Goal: Information Seeking & Learning: Learn about a topic

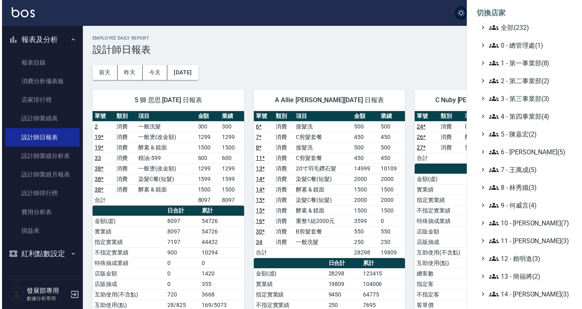
scroll to position [470, 0]
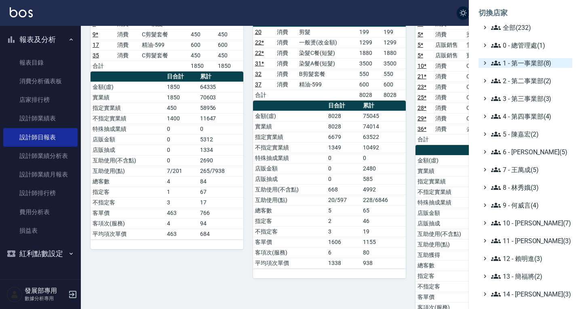
click at [525, 64] on span "1 - 第一事業部(8)" at bounding box center [530, 63] width 78 height 10
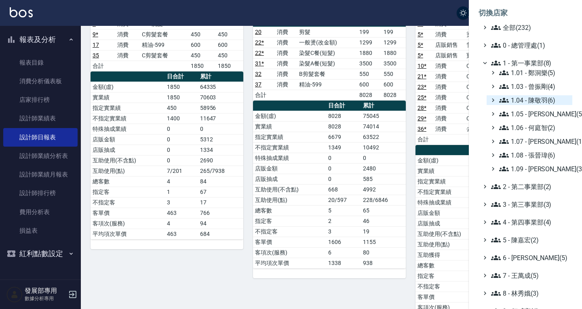
click at [533, 101] on span "1.04 - 陳敬羽(6)" at bounding box center [534, 100] width 70 height 10
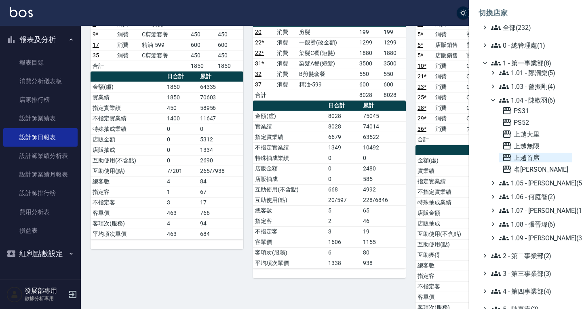
click at [533, 158] on span "上越首席" at bounding box center [535, 158] width 67 height 10
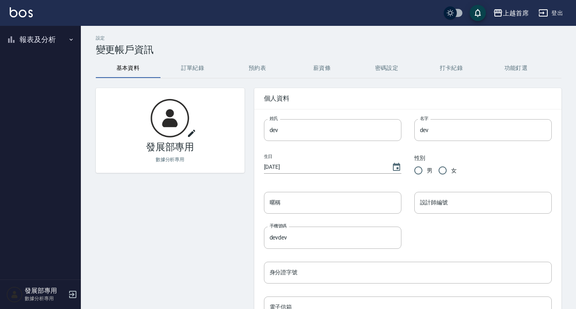
click at [42, 34] on button "報表及分析" at bounding box center [40, 39] width 74 height 21
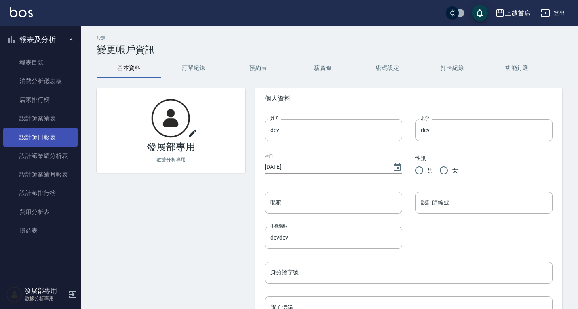
click at [59, 135] on link "設計師日報表" at bounding box center [40, 137] width 74 height 19
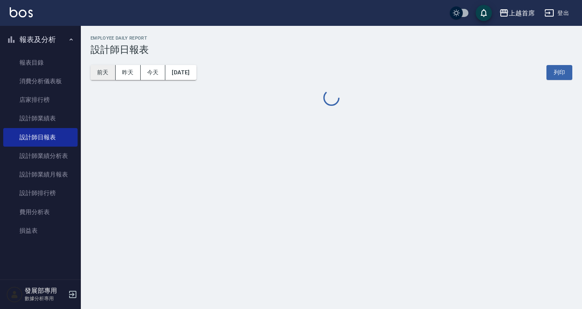
click at [102, 72] on button "前天" at bounding box center [103, 72] width 25 height 15
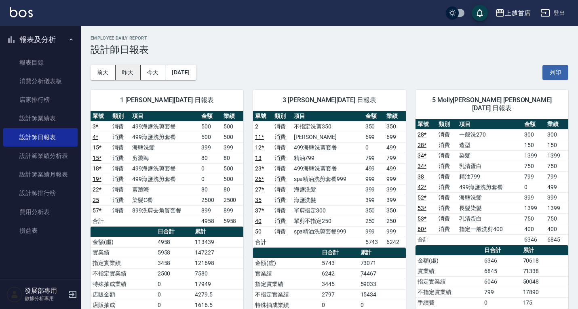
click at [131, 74] on button "昨天" at bounding box center [128, 72] width 25 height 15
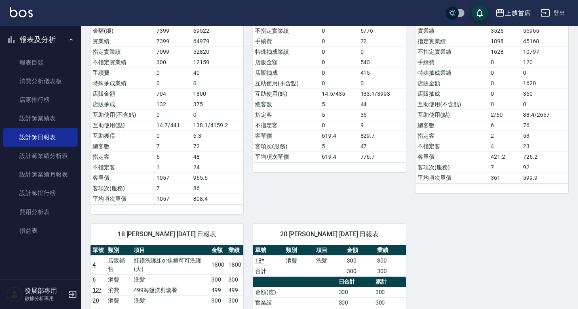
scroll to position [566, 0]
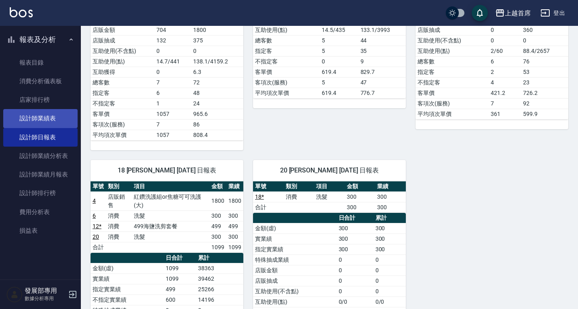
click at [48, 122] on link "設計師業績表" at bounding box center [40, 118] width 74 height 19
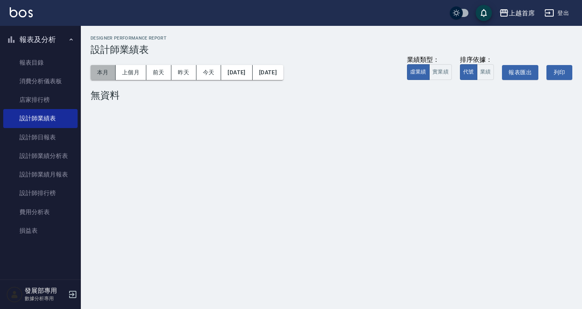
click at [100, 72] on button "本月" at bounding box center [103, 72] width 25 height 15
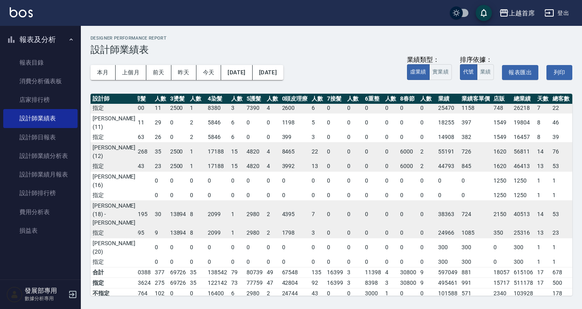
scroll to position [241, 44]
click at [134, 68] on button "上個月" at bounding box center [131, 72] width 31 height 15
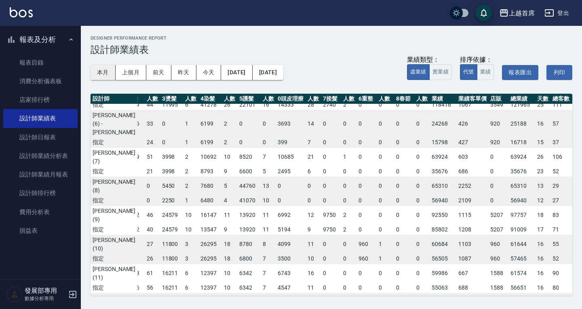
scroll to position [89, 52]
click at [97, 73] on button "本月" at bounding box center [103, 72] width 25 height 15
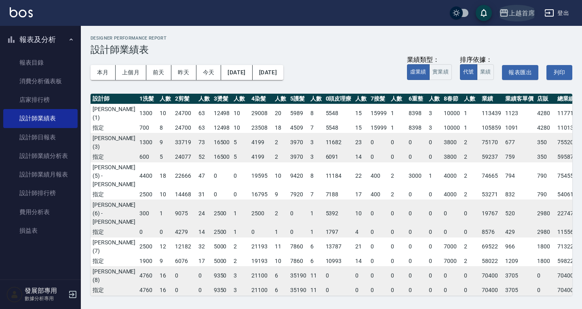
click at [509, 15] on icon "button" at bounding box center [504, 13] width 10 height 10
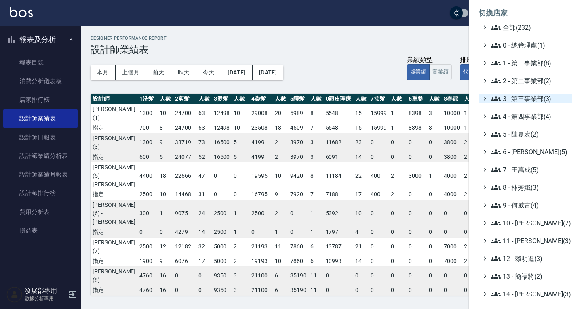
click at [528, 100] on span "3 - 第三事業部(3)" at bounding box center [530, 99] width 78 height 10
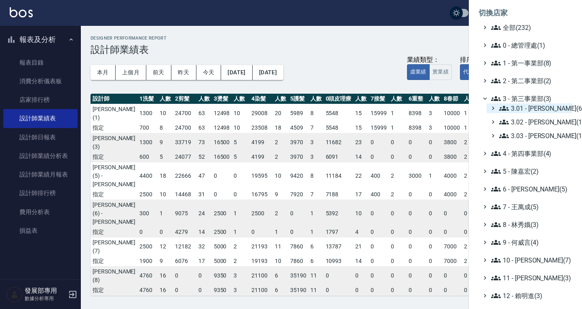
click at [531, 109] on span "3.01 - 蔡承翰(6)" at bounding box center [534, 109] width 70 height 10
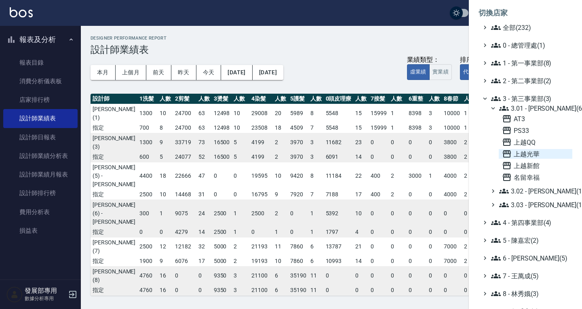
click at [535, 151] on span "上越光華" at bounding box center [535, 154] width 67 height 10
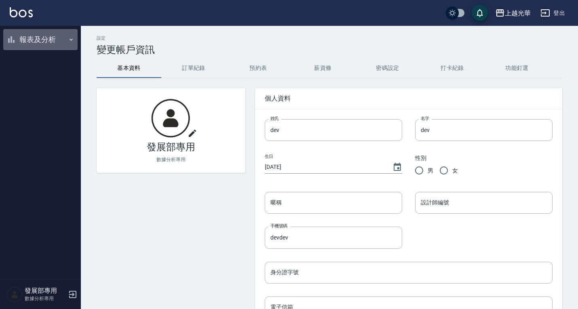
click at [39, 39] on button "報表及分析" at bounding box center [40, 39] width 74 height 21
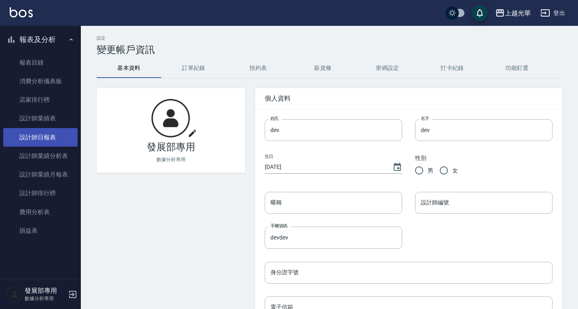
click at [51, 132] on link "設計師日報表" at bounding box center [40, 137] width 74 height 19
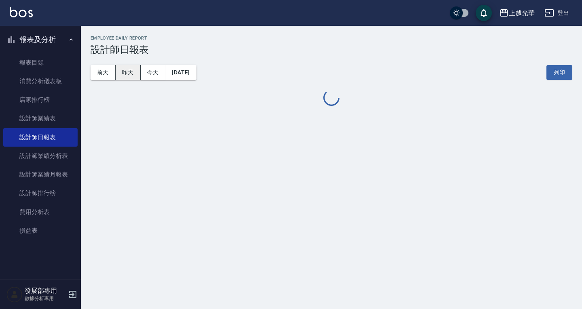
click at [127, 70] on button "昨天" at bounding box center [128, 72] width 25 height 15
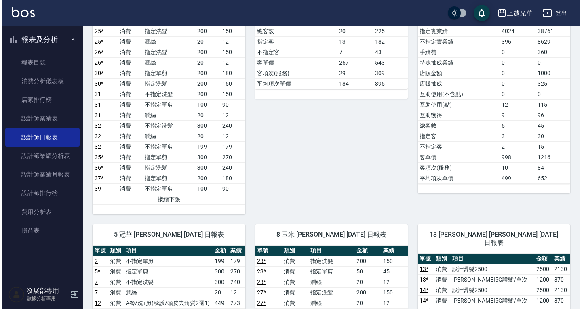
scroll to position [151, 0]
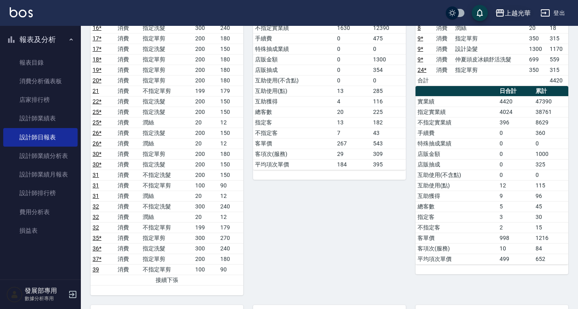
click at [530, 11] on div "上越光華" at bounding box center [518, 13] width 26 height 10
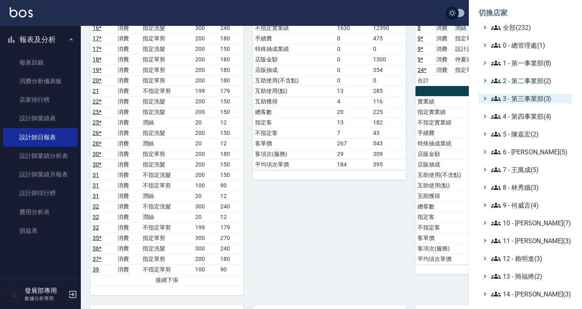
click at [521, 100] on span "3 - 第三事業部(3)" at bounding box center [530, 99] width 78 height 10
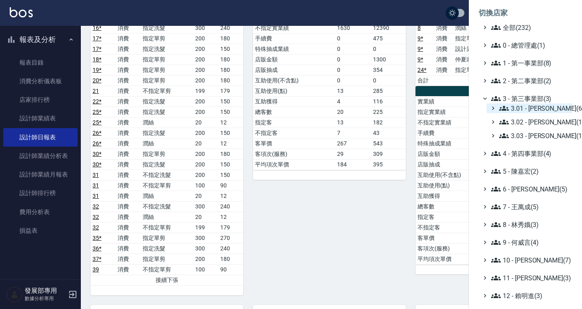
click at [528, 104] on span "3.01 - 蔡承翰(6)" at bounding box center [534, 109] width 70 height 10
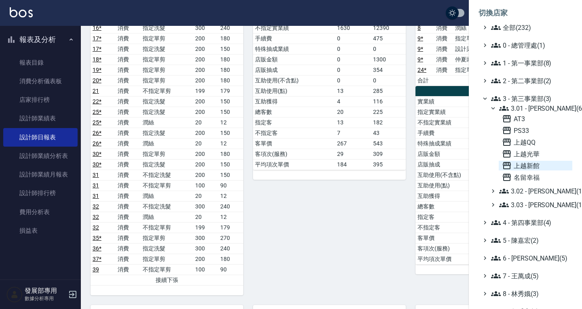
click at [533, 163] on span "上越新館" at bounding box center [535, 166] width 67 height 10
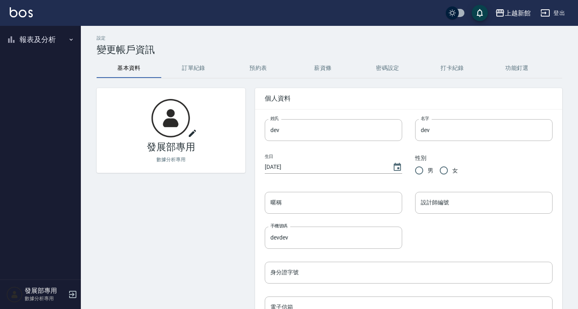
click at [25, 41] on button "報表及分析" at bounding box center [40, 39] width 74 height 21
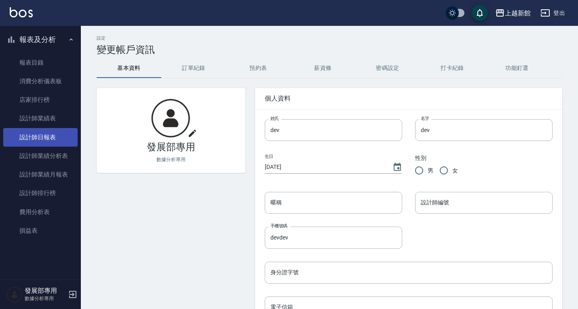
click at [52, 144] on link "設計師日報表" at bounding box center [40, 137] width 74 height 19
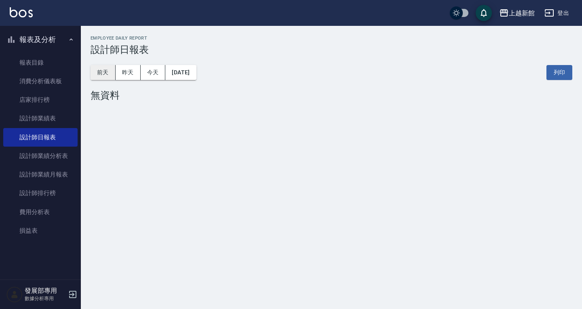
click at [102, 70] on button "前天" at bounding box center [103, 72] width 25 height 15
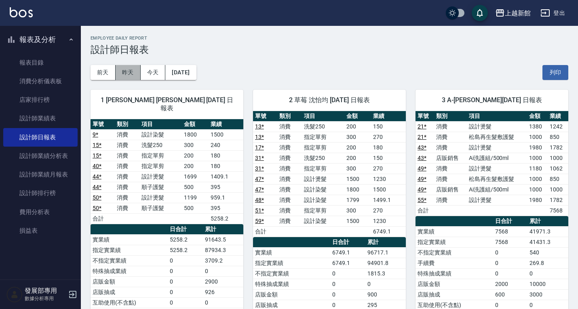
click at [128, 71] on button "昨天" at bounding box center [128, 72] width 25 height 15
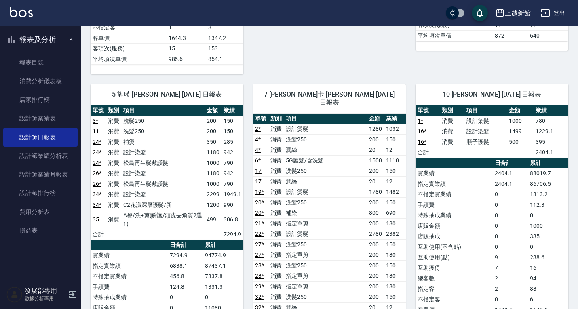
scroll to position [314, 0]
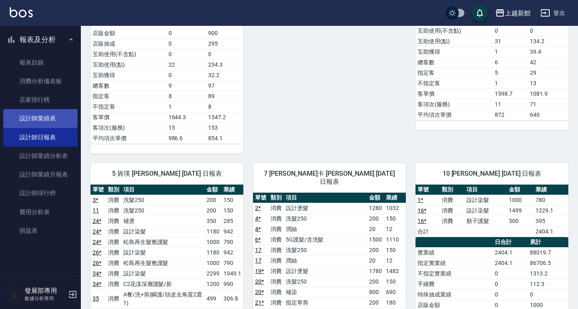
click at [30, 121] on link "設計師業績表" at bounding box center [40, 118] width 74 height 19
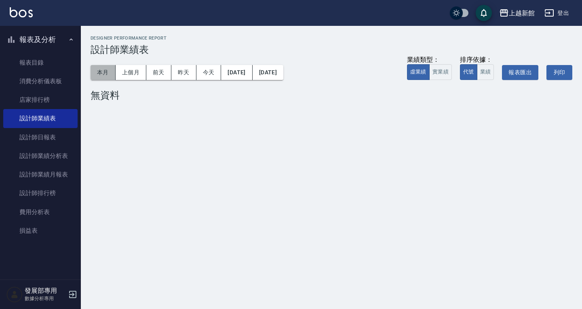
click at [91, 75] on button "本月" at bounding box center [103, 72] width 25 height 15
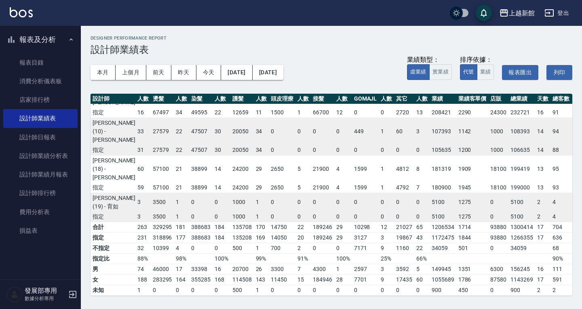
scroll to position [258, 58]
click at [527, 13] on div "上越新館" at bounding box center [522, 13] width 26 height 10
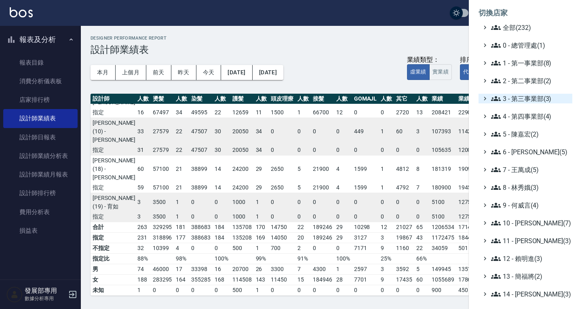
click at [534, 98] on span "3 - 第三事業部(3)" at bounding box center [530, 99] width 78 height 10
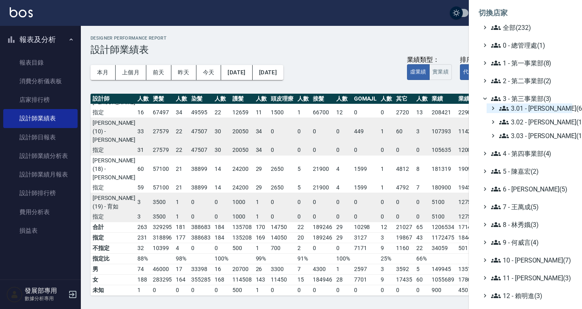
click at [535, 110] on span "3.01 - [PERSON_NAME](6)" at bounding box center [534, 109] width 70 height 10
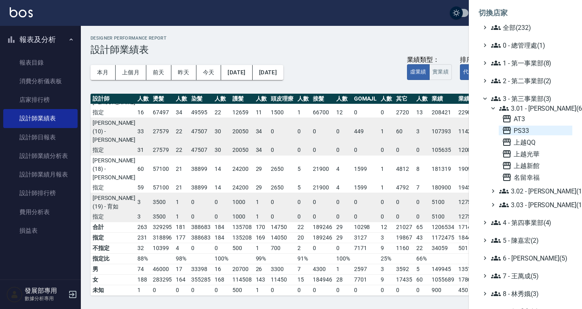
click at [531, 131] on span "PS33" at bounding box center [535, 131] width 67 height 10
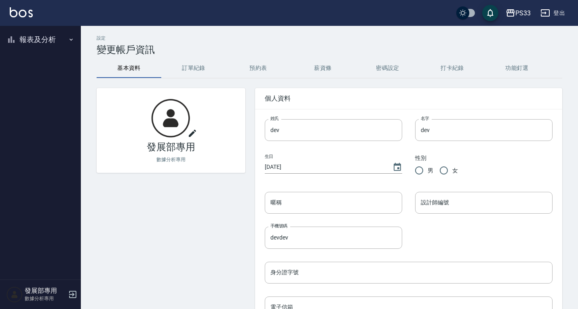
click at [25, 44] on button "報表及分析" at bounding box center [40, 39] width 74 height 21
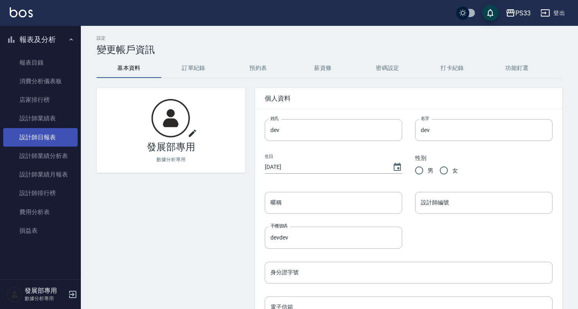
click at [59, 137] on link "設計師日報表" at bounding box center [40, 137] width 74 height 19
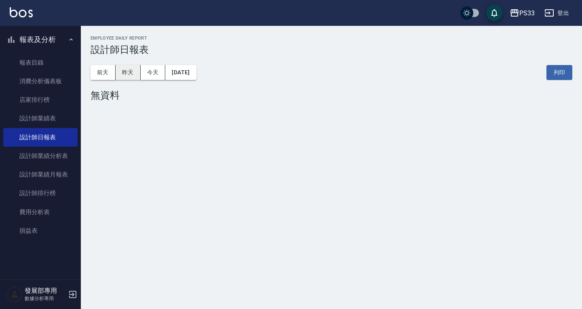
click at [130, 73] on button "昨天" at bounding box center [128, 72] width 25 height 15
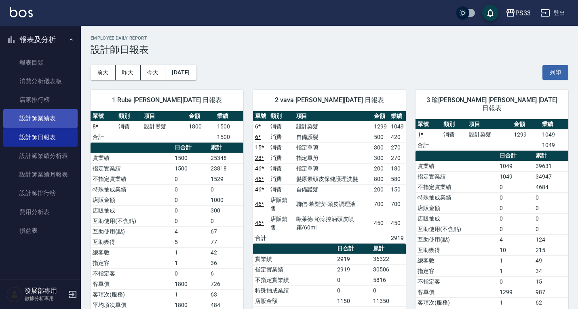
click at [66, 118] on link "設計師業績表" at bounding box center [40, 118] width 74 height 19
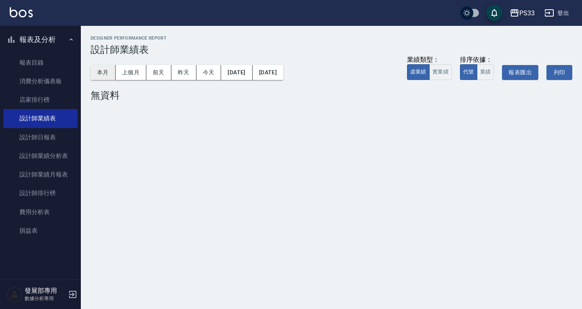
click at [95, 69] on button "本月" at bounding box center [103, 72] width 25 height 15
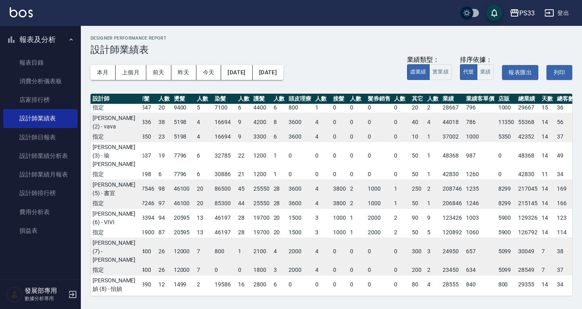
scroll to position [0, 42]
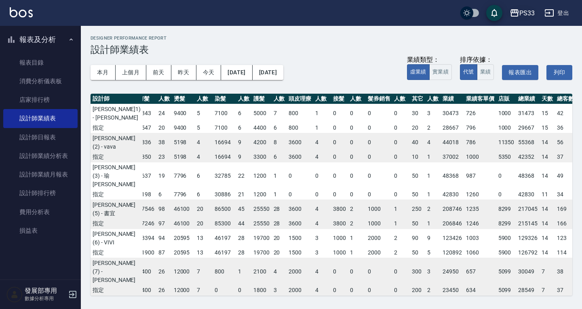
click at [527, 12] on div "PS33" at bounding box center [527, 13] width 15 height 10
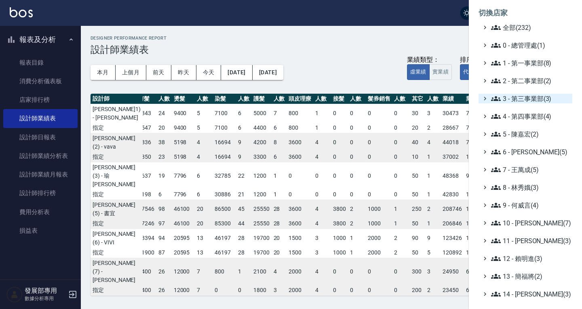
click at [526, 103] on span "3 - 第三事業部(3)" at bounding box center [530, 99] width 78 height 10
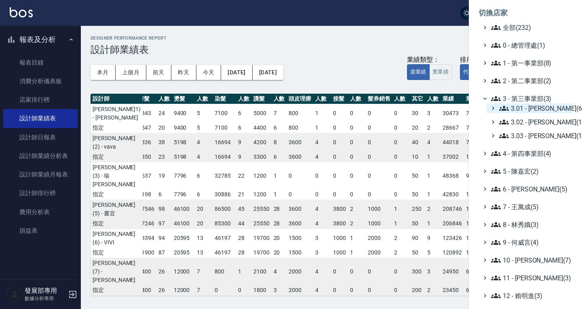
click at [531, 107] on span "3.01 - 蔡承翰(6)" at bounding box center [534, 109] width 70 height 10
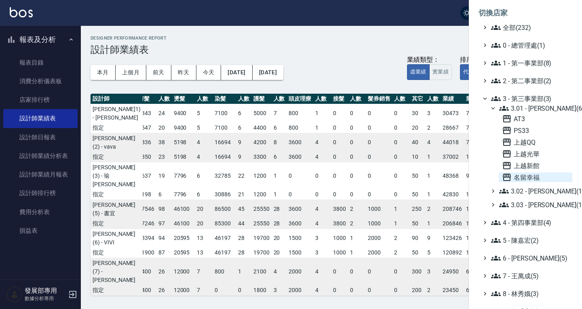
click at [526, 178] on span "名留幸福" at bounding box center [535, 178] width 67 height 10
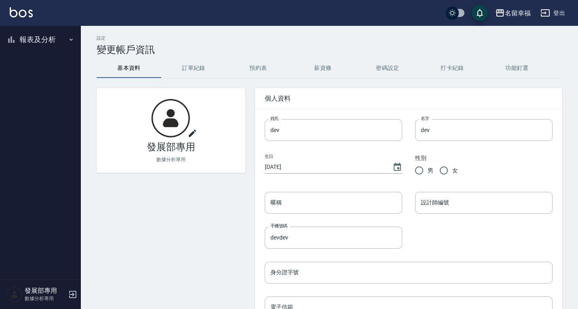
click at [35, 41] on button "報表及分析" at bounding box center [40, 39] width 74 height 21
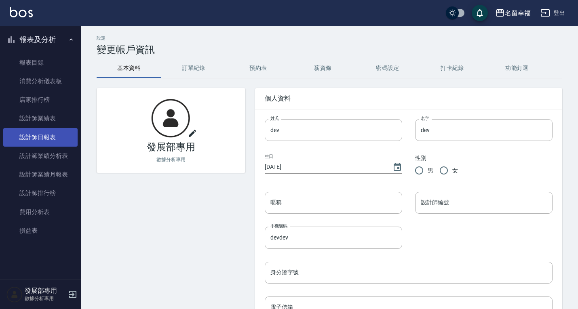
click at [49, 144] on link "設計師日報表" at bounding box center [40, 137] width 74 height 19
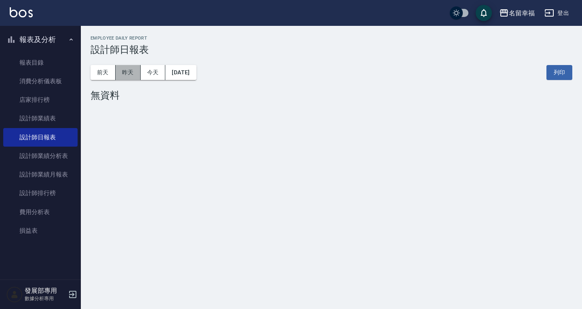
click at [133, 70] on button "昨天" at bounding box center [128, 72] width 25 height 15
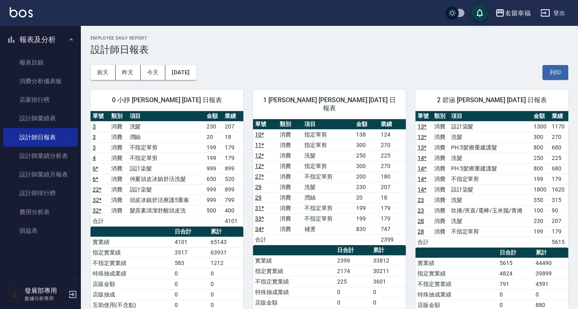
click at [510, 13] on div "名留幸福" at bounding box center [518, 13] width 26 height 10
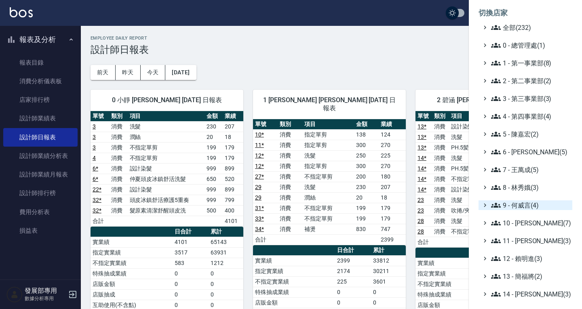
click at [517, 208] on span "9 - 何威言(4)" at bounding box center [530, 206] width 78 height 10
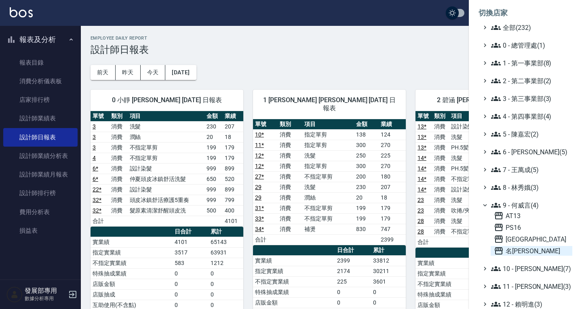
click at [520, 249] on span "名留仁二" at bounding box center [531, 251] width 75 height 10
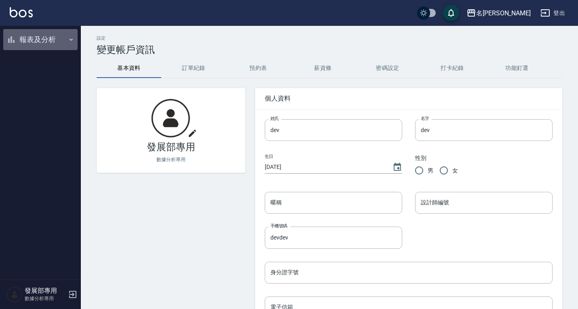
click at [49, 37] on button "報表及分析" at bounding box center [40, 39] width 74 height 21
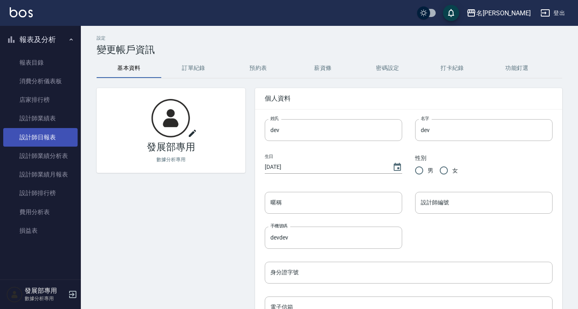
click at [59, 141] on link "設計師日報表" at bounding box center [40, 137] width 74 height 19
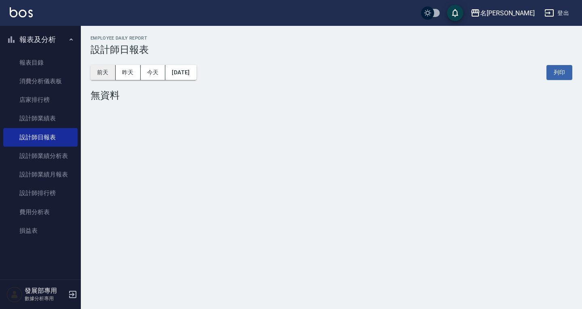
click at [104, 74] on button "前天" at bounding box center [103, 72] width 25 height 15
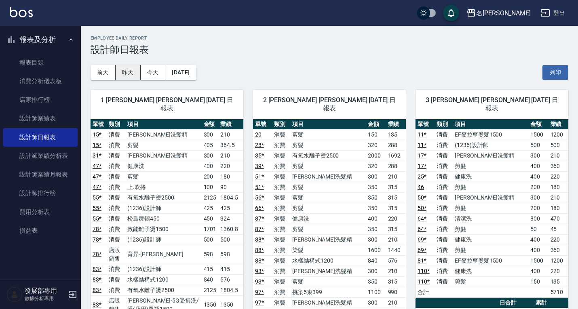
click at [134, 67] on button "昨天" at bounding box center [128, 72] width 25 height 15
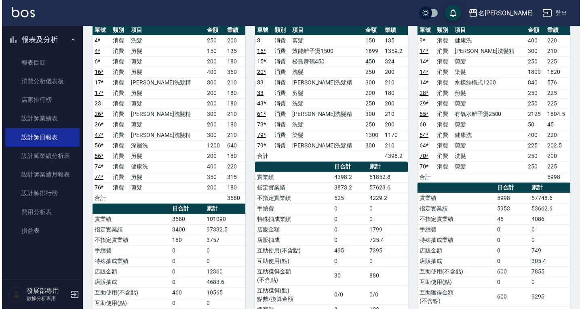
scroll to position [566, 0]
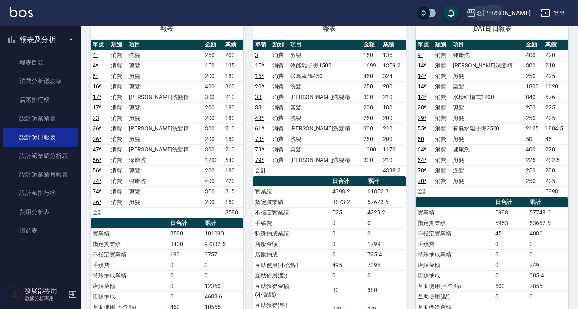
click at [521, 9] on div "名[PERSON_NAME]" at bounding box center [503, 13] width 55 height 10
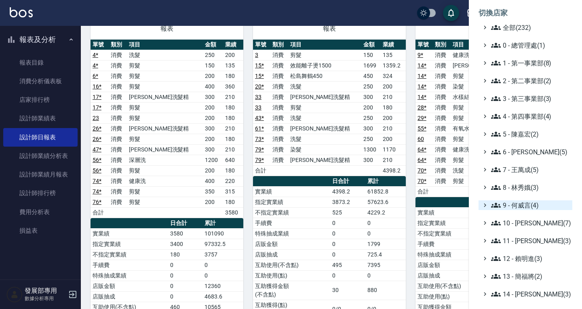
scroll to position [40, 0]
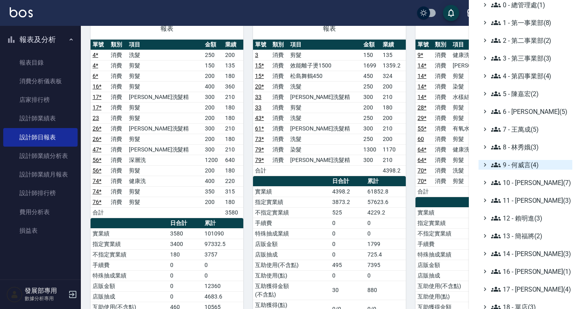
click at [510, 162] on span "9 - 何威言(4)" at bounding box center [530, 165] width 78 height 10
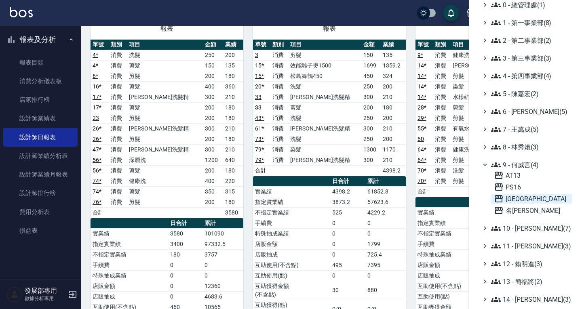
click at [512, 199] on span "[GEOGRAPHIC_DATA]" at bounding box center [531, 199] width 75 height 10
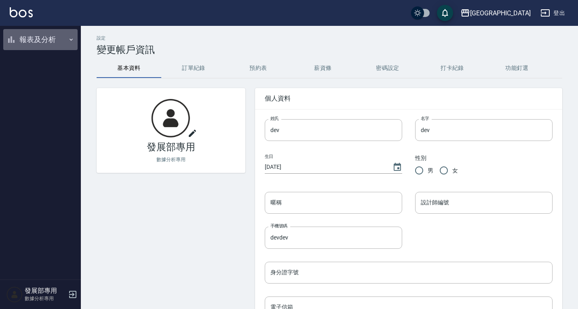
click at [30, 47] on button "報表及分析" at bounding box center [40, 39] width 74 height 21
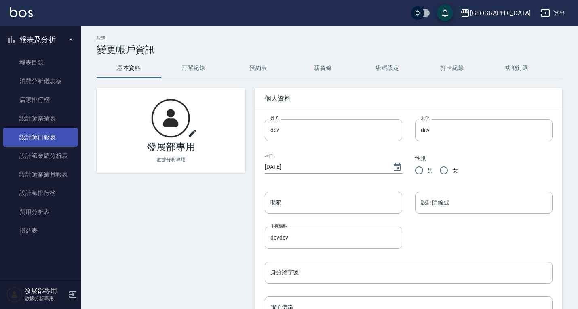
click at [43, 135] on link "設計師日報表" at bounding box center [40, 137] width 74 height 19
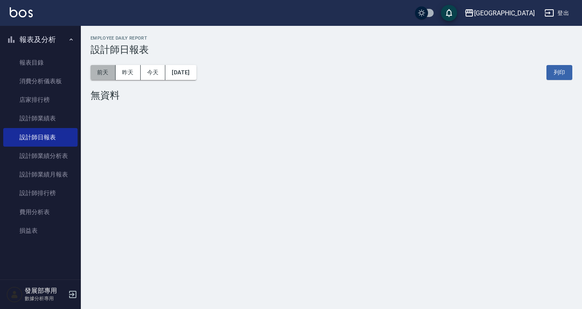
click at [106, 74] on button "前天" at bounding box center [103, 72] width 25 height 15
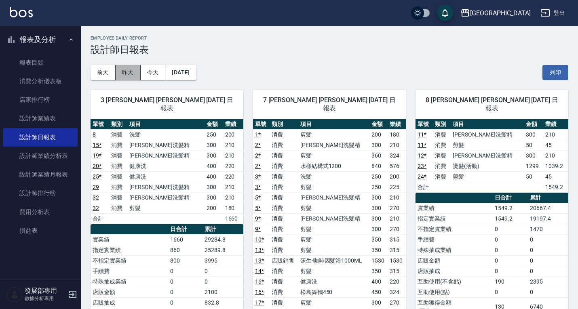
drag, startPoint x: 123, startPoint y: 68, endPoint x: 128, endPoint y: 70, distance: 5.6
click at [123, 68] on button "昨天" at bounding box center [128, 72] width 25 height 15
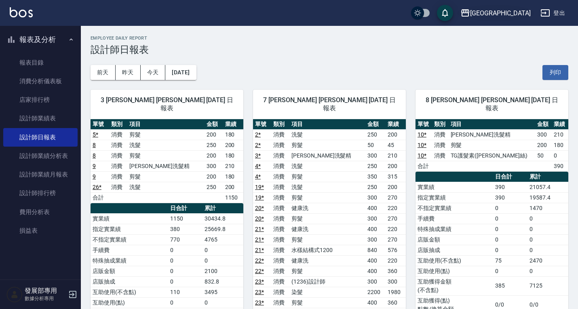
click at [512, 15] on div "[GEOGRAPHIC_DATA]" at bounding box center [500, 13] width 61 height 10
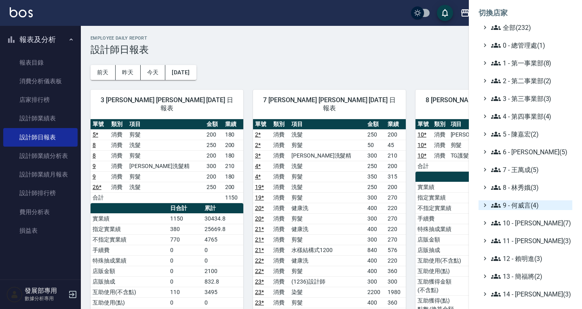
click at [534, 202] on span "9 - 何威言(4)" at bounding box center [530, 206] width 78 height 10
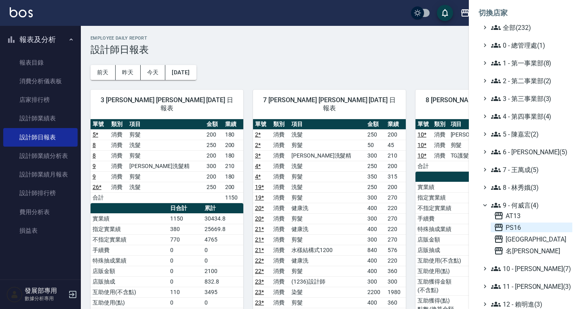
click at [524, 231] on span "PS16" at bounding box center [531, 228] width 75 height 10
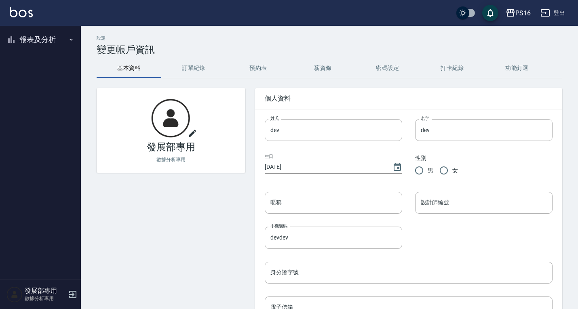
click at [17, 34] on button "報表及分析" at bounding box center [40, 39] width 74 height 21
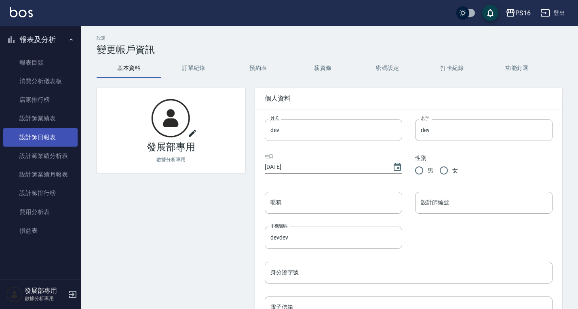
click at [47, 138] on link "設計師日報表" at bounding box center [40, 137] width 74 height 19
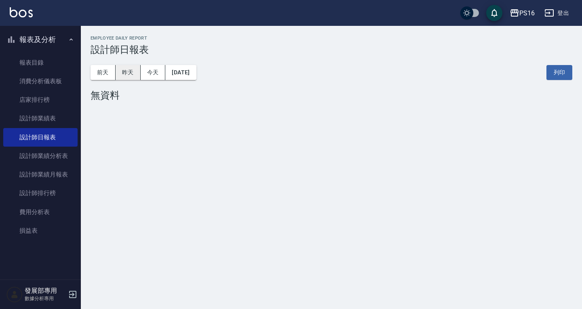
click at [120, 73] on button "昨天" at bounding box center [128, 72] width 25 height 15
click at [108, 71] on button "前天" at bounding box center [103, 72] width 25 height 15
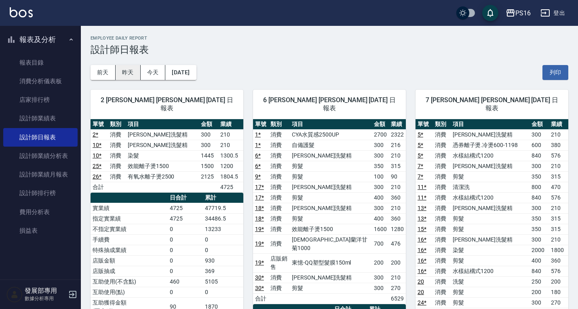
click at [135, 72] on button "昨天" at bounding box center [128, 72] width 25 height 15
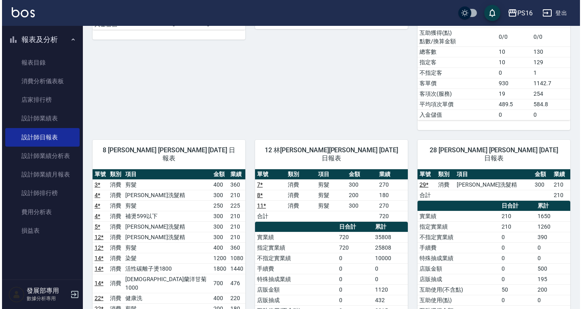
scroll to position [485, 0]
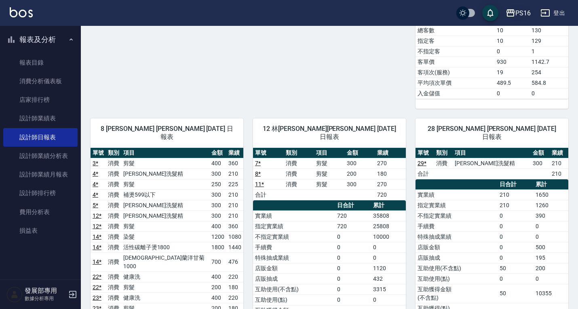
click at [515, 14] on icon "button" at bounding box center [511, 13] width 10 height 10
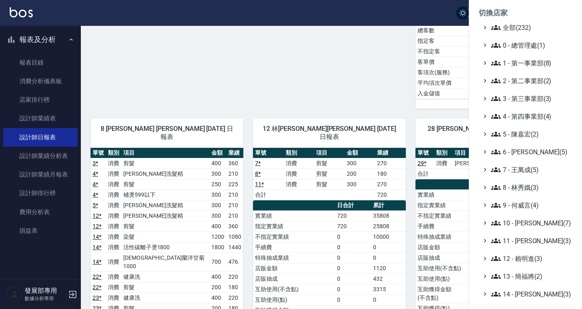
click at [526, 211] on ul "全部(232) 0 - 總管理處(1) 1 - 第一事業部(8) 2 - 第二事業部(2) 3 - 第三事業部(3) 4 - 第四事業部(4) 5 - [PE…" at bounding box center [526, 223] width 94 height 401
click at [524, 204] on span "9 - 何威言(4)" at bounding box center [530, 206] width 78 height 10
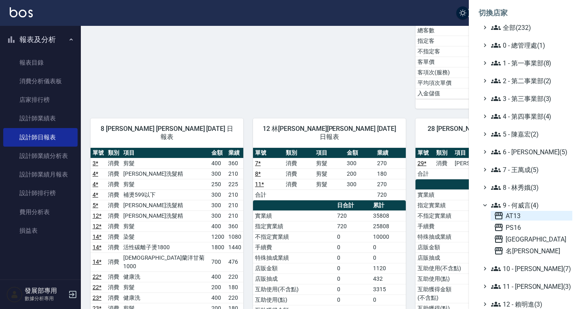
click at [525, 213] on span "AT13" at bounding box center [531, 216] width 75 height 10
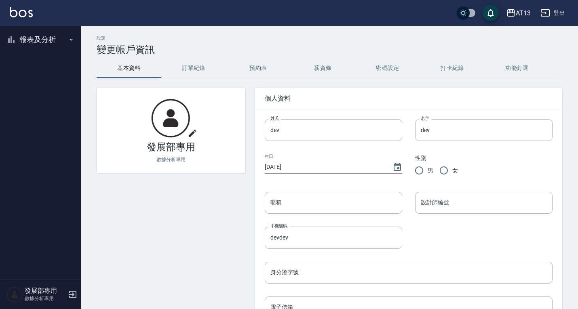
click at [55, 34] on button "報表及分析" at bounding box center [40, 39] width 74 height 21
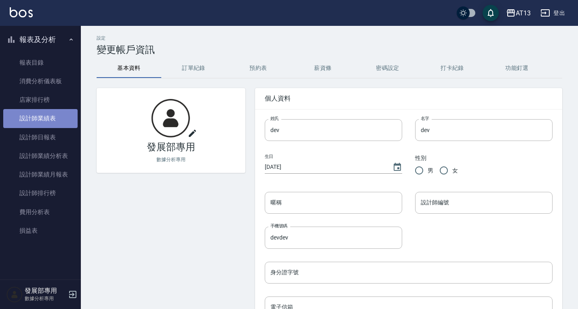
click at [48, 119] on link "設計師業績表" at bounding box center [40, 118] width 74 height 19
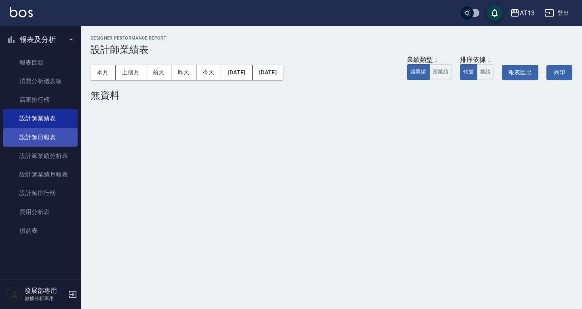
click at [44, 138] on link "設計師日報表" at bounding box center [40, 137] width 74 height 19
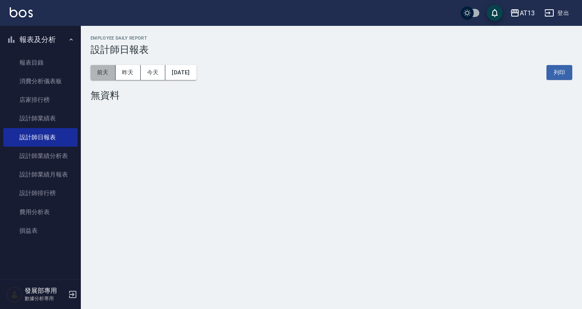
click at [104, 68] on button "前天" at bounding box center [103, 72] width 25 height 15
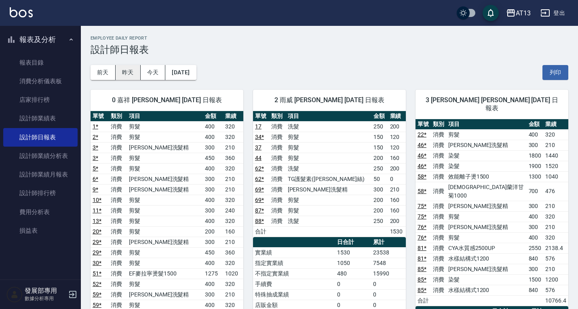
click at [127, 76] on button "昨天" at bounding box center [128, 72] width 25 height 15
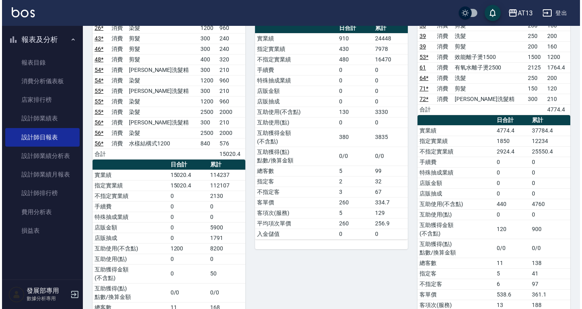
scroll to position [40, 0]
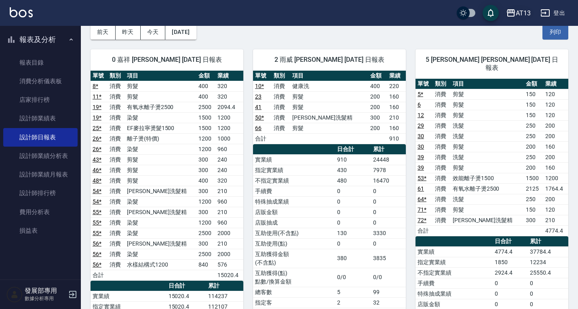
click at [527, 14] on div "AT13" at bounding box center [523, 13] width 15 height 10
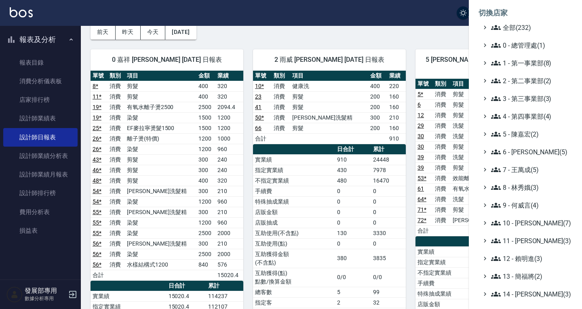
click at [439, 30] on div at bounding box center [291, 154] width 582 height 309
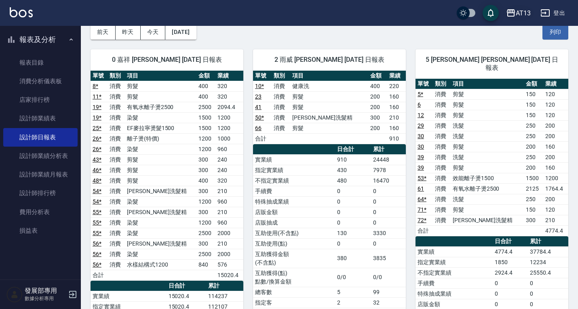
click at [516, 12] on div "AT13" at bounding box center [523, 13] width 15 height 10
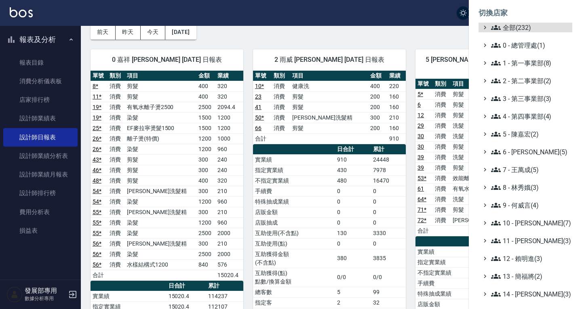
click at [530, 74] on ul "全部(232) 0 - 總管理處(1) 1 - 第一事業部(8) 2 - 第二事業部(2) 3 - 第三事業部(3) 4 - 第四事業部(4) 5 - [PE…" at bounding box center [526, 223] width 94 height 401
click at [531, 76] on ul "全部(232) 0 - 總管理處(1) 1 - 第一事業部(8) 2 - 第二事業部(2) 3 - 第三事業部(3) 4 - 第四事業部(4) 5 - [PE…" at bounding box center [526, 223] width 94 height 401
click at [532, 80] on span "2 - 第二事業部(2)" at bounding box center [530, 81] width 78 height 10
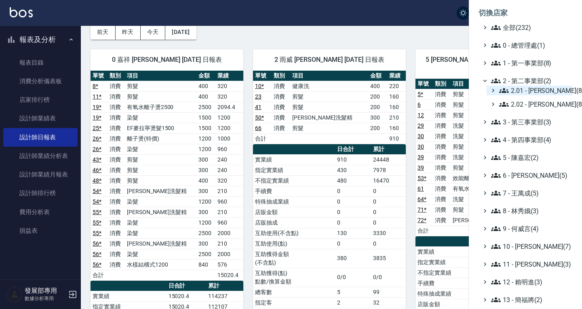
click at [537, 89] on span "2.01 - 李思敏(8)" at bounding box center [534, 91] width 70 height 10
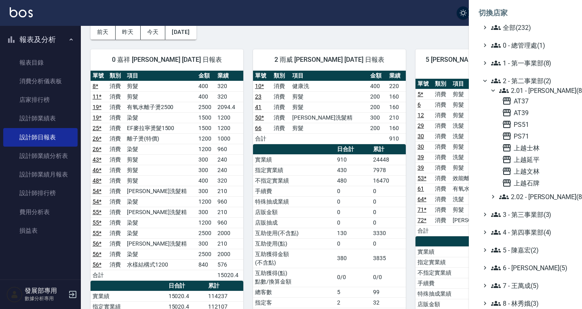
click at [538, 89] on span "2.01 - 李思敏(8)" at bounding box center [534, 91] width 70 height 10
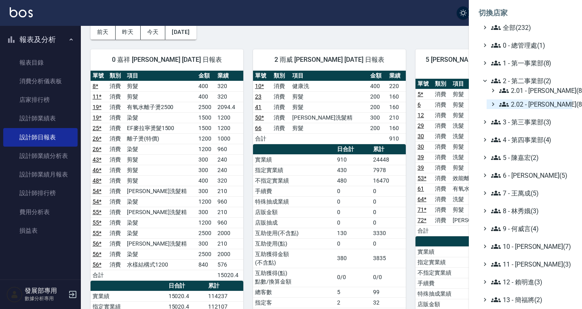
click at [535, 106] on span "2.02 - 何恭霖(8)" at bounding box center [534, 104] width 70 height 10
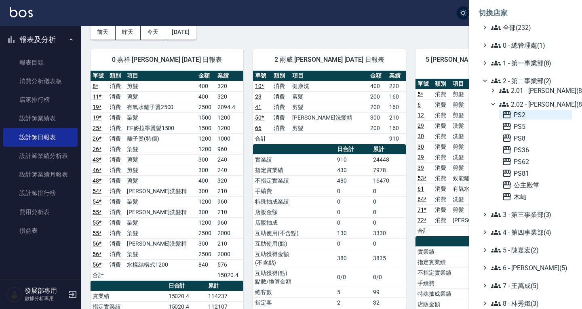
click at [527, 115] on span "PS2" at bounding box center [535, 115] width 67 height 10
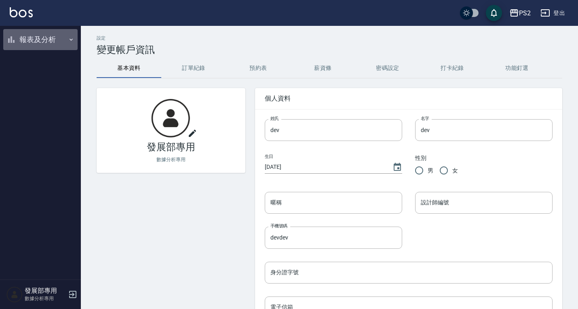
click at [47, 45] on button "報表及分析" at bounding box center [40, 39] width 74 height 21
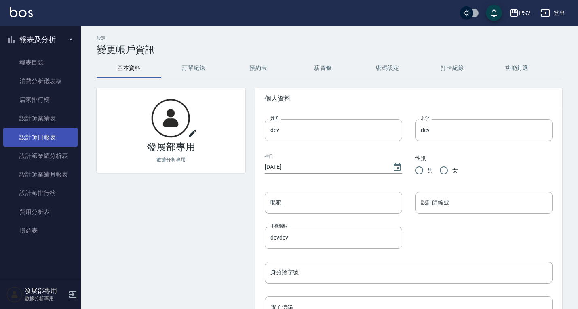
click at [41, 133] on link "設計師日報表" at bounding box center [40, 137] width 74 height 19
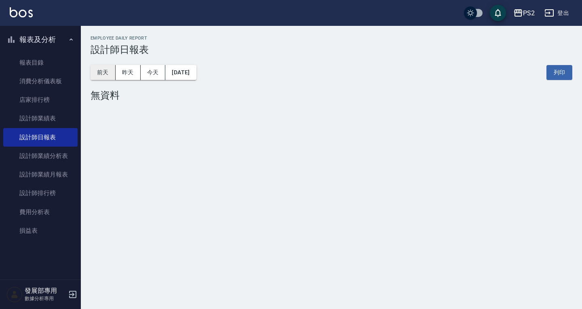
click at [105, 74] on button "前天" at bounding box center [103, 72] width 25 height 15
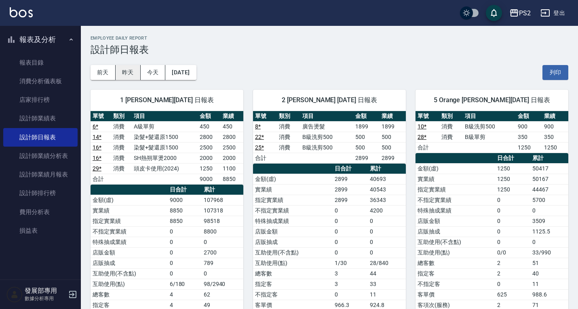
click at [132, 70] on button "昨天" at bounding box center [128, 72] width 25 height 15
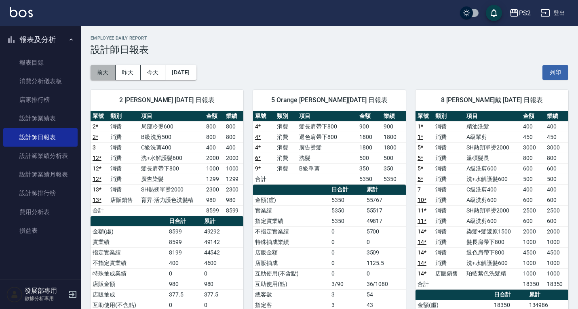
click at [105, 69] on button "前天" at bounding box center [103, 72] width 25 height 15
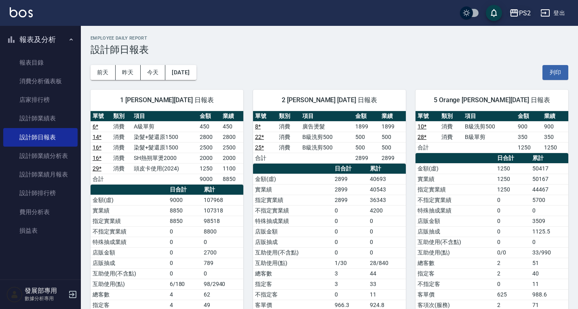
click at [518, 15] on icon "button" at bounding box center [514, 12] width 8 height 7
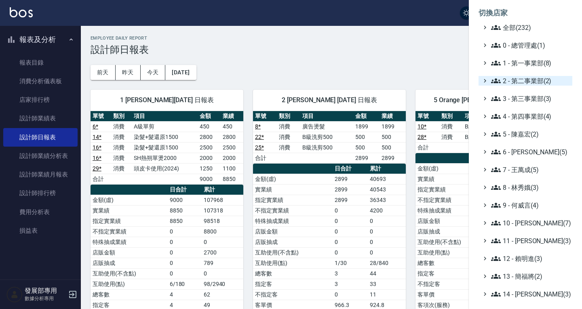
click at [522, 80] on span "2 - 第二事業部(2)" at bounding box center [530, 81] width 78 height 10
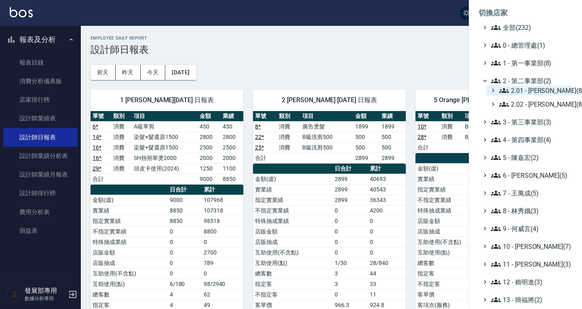
click at [530, 95] on span "2.01 - 李思敏(8)" at bounding box center [534, 91] width 70 height 10
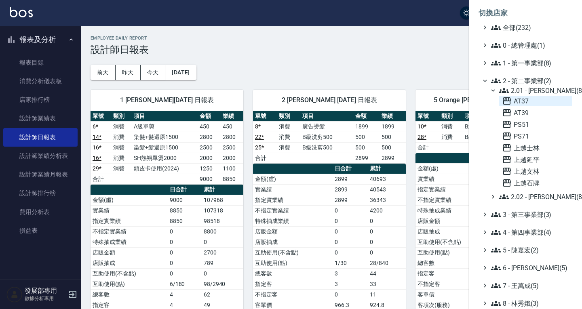
click at [534, 96] on span "AT37" at bounding box center [535, 101] width 67 height 10
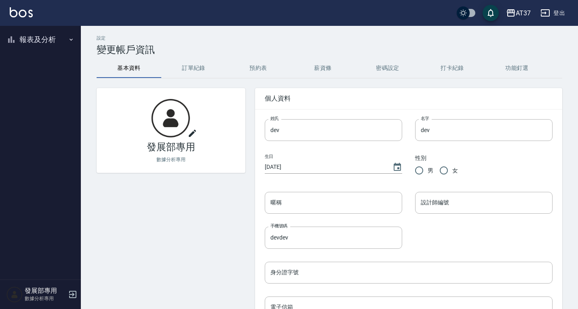
click at [48, 40] on button "報表及分析" at bounding box center [40, 39] width 74 height 21
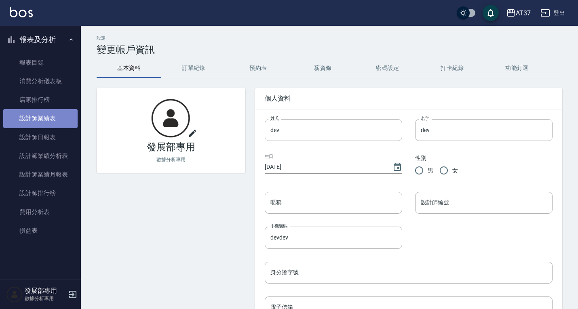
click at [48, 120] on link "設計師業績表" at bounding box center [40, 118] width 74 height 19
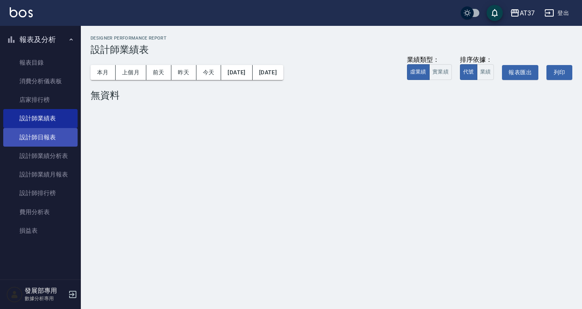
click at [51, 133] on link "設計師日報表" at bounding box center [40, 137] width 74 height 19
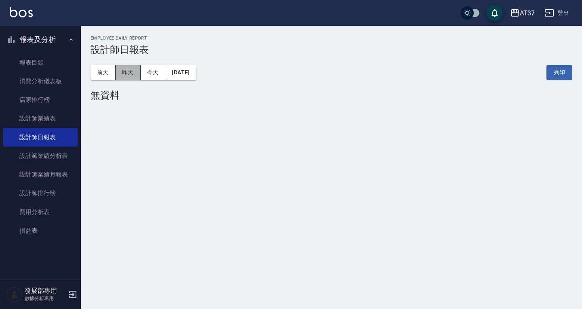
click at [122, 71] on button "昨天" at bounding box center [128, 72] width 25 height 15
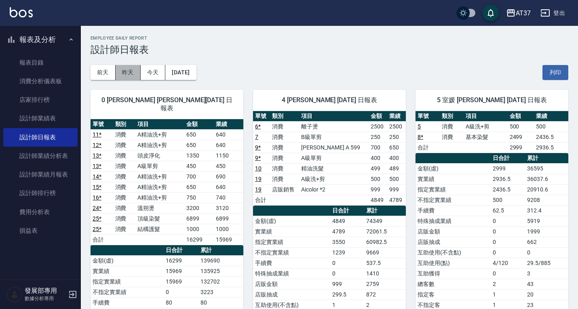
click at [136, 73] on button "昨天" at bounding box center [128, 72] width 25 height 15
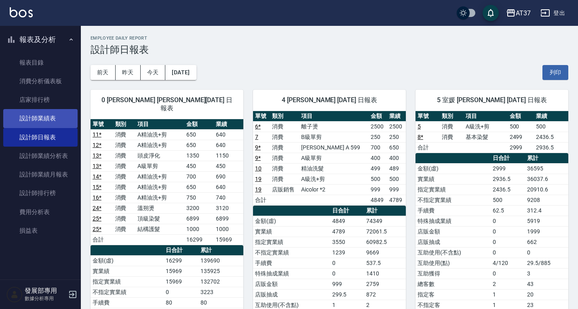
click at [51, 116] on link "設計師業績表" at bounding box center [40, 118] width 74 height 19
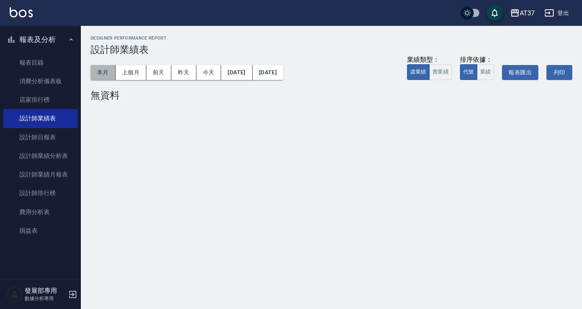
click at [99, 72] on button "本月" at bounding box center [103, 72] width 25 height 15
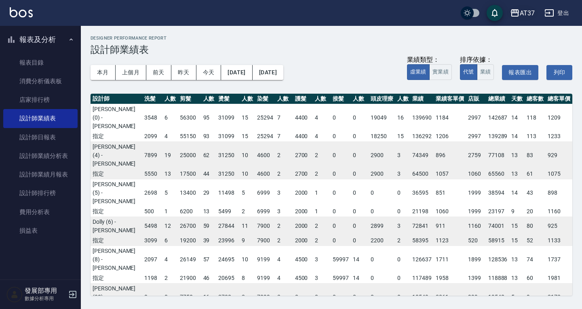
click at [516, 15] on icon "button" at bounding box center [515, 13] width 10 height 10
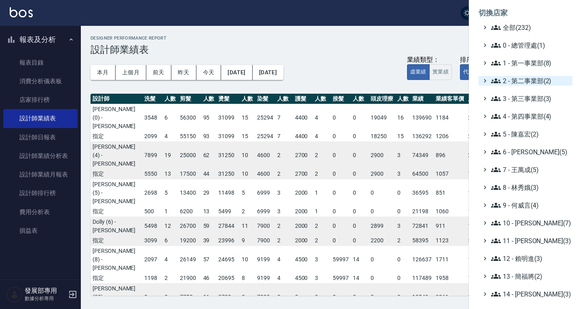
click at [525, 77] on span "2 - 第二事業部(2)" at bounding box center [530, 81] width 78 height 10
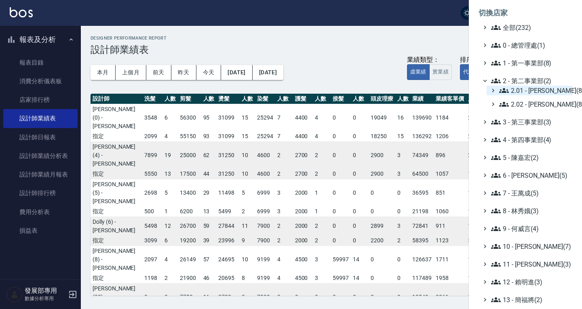
click at [529, 89] on span "2.01 - 李思敏(8)" at bounding box center [534, 91] width 70 height 10
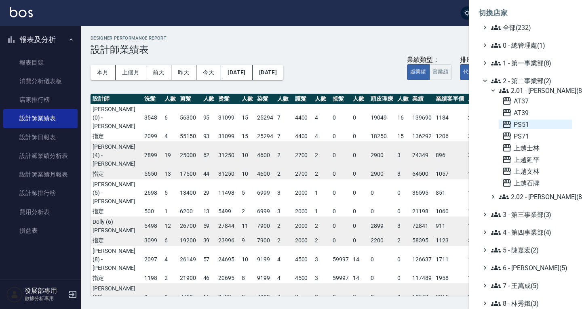
click at [525, 125] on span "PS51" at bounding box center [535, 125] width 67 height 10
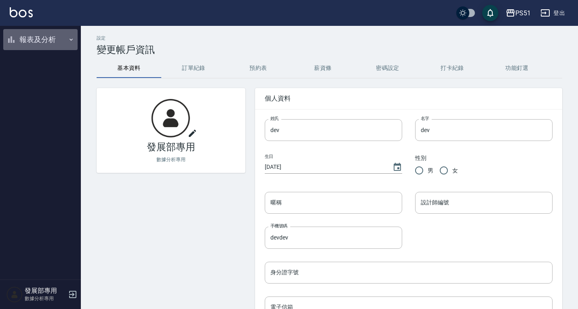
click at [38, 39] on button "報表及分析" at bounding box center [40, 39] width 74 height 21
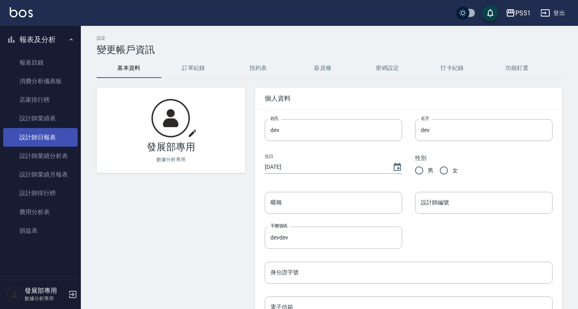
click at [50, 135] on link "設計師日報表" at bounding box center [40, 137] width 74 height 19
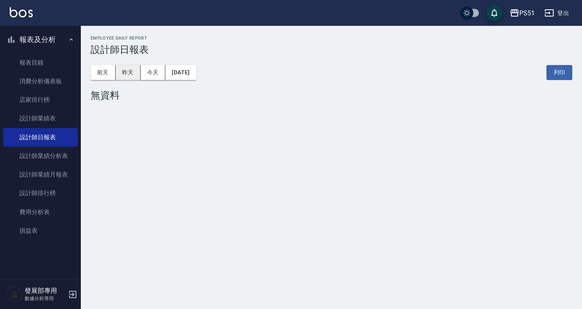
click at [128, 71] on button "昨天" at bounding box center [128, 72] width 25 height 15
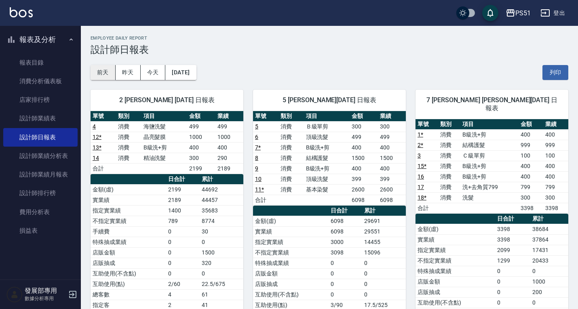
click at [97, 73] on button "前天" at bounding box center [103, 72] width 25 height 15
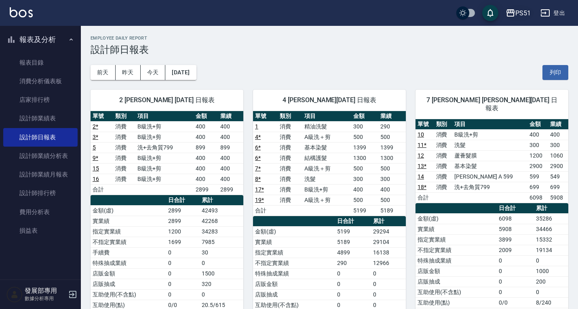
click at [515, 9] on icon "button" at bounding box center [511, 13] width 10 height 10
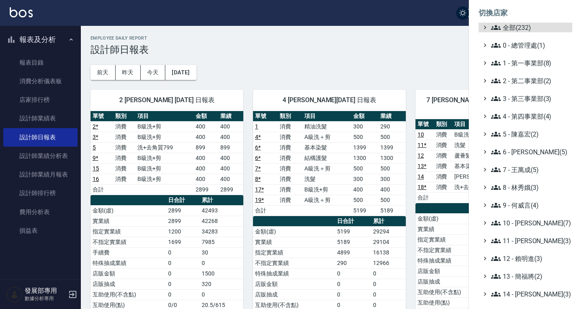
click at [527, 34] on ul "全部(232) 0 - 總管理處(1) 1 - 第一事業部(8) 2 - 第二事業部(2) 3 - 第三事業部(3) 4 - 第四事業部(4) 5 - [PE…" at bounding box center [526, 223] width 94 height 401
click at [524, 31] on span "全部(232)" at bounding box center [530, 28] width 78 height 10
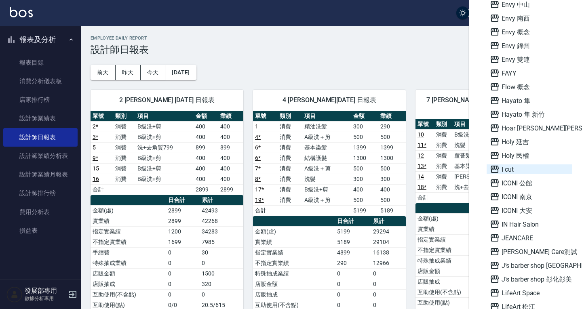
scroll to position [688, 0]
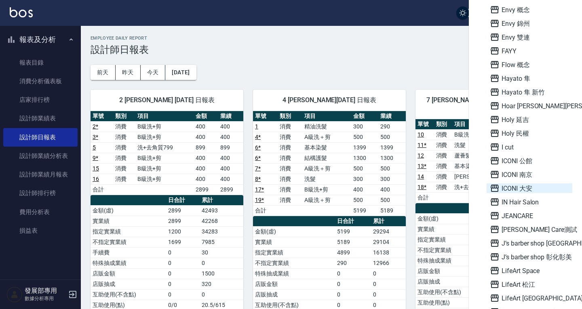
click at [538, 189] on span "ICONI 大安" at bounding box center [529, 189] width 79 height 10
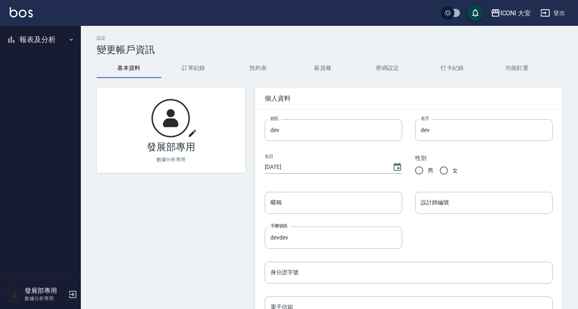
click at [43, 39] on button "報表及分析" at bounding box center [40, 39] width 74 height 21
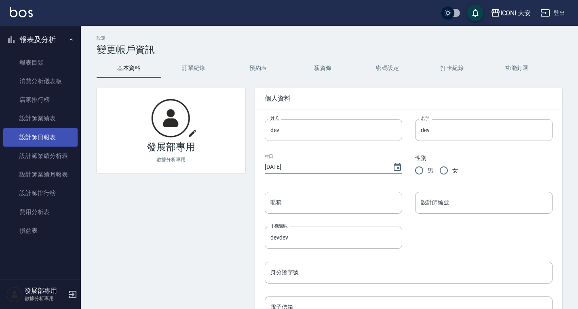
click at [53, 142] on link "設計師日報表" at bounding box center [40, 137] width 74 height 19
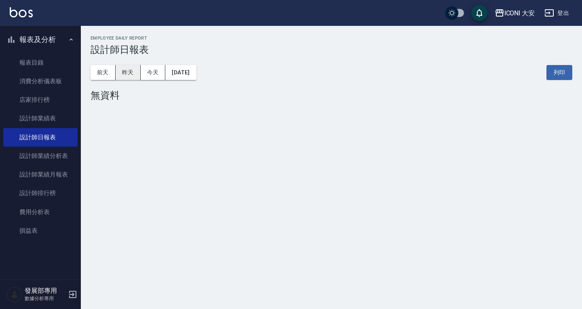
click at [130, 78] on button "昨天" at bounding box center [128, 72] width 25 height 15
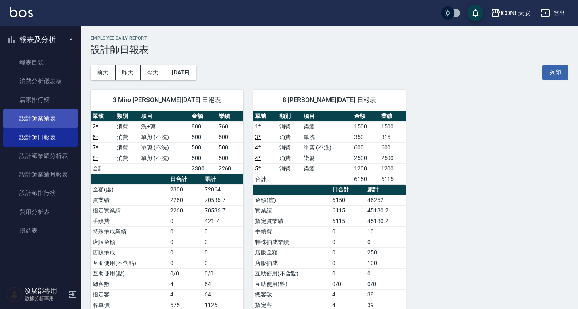
click at [53, 116] on link "設計師業績表" at bounding box center [40, 118] width 74 height 19
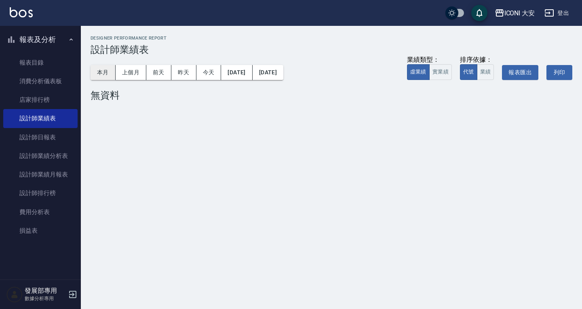
click at [103, 73] on button "本月" at bounding box center [103, 72] width 25 height 15
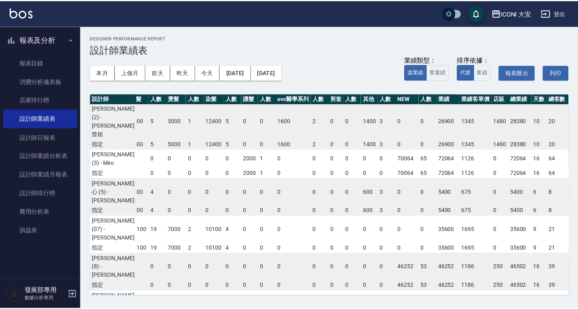
scroll to position [0, 46]
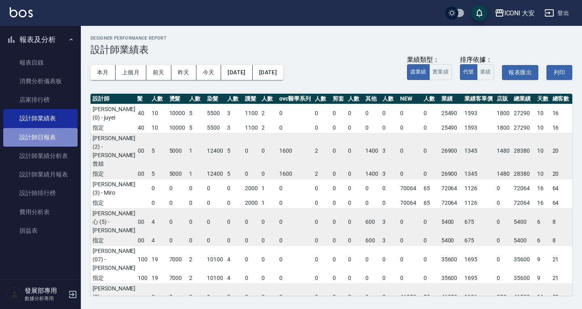
click at [49, 136] on link "設計師日報表" at bounding box center [40, 137] width 74 height 19
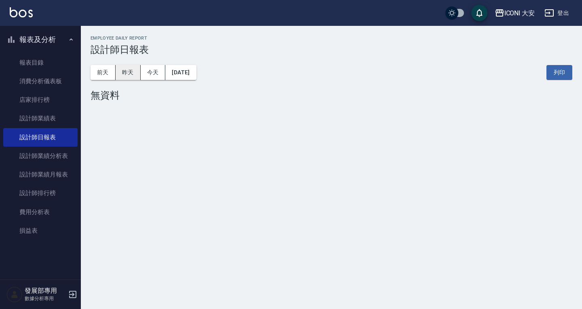
click at [126, 76] on button "昨天" at bounding box center [128, 72] width 25 height 15
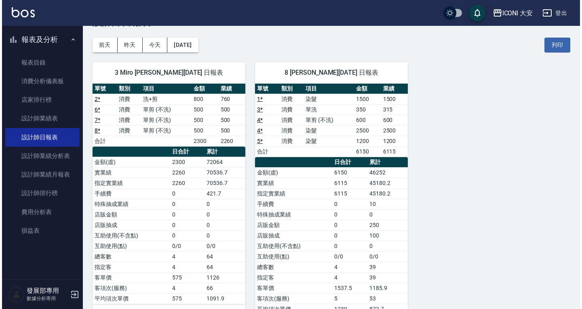
scroll to position [28, 0]
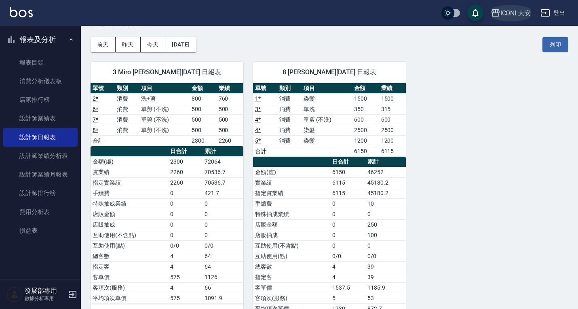
click at [513, 10] on div "ICONI 大安" at bounding box center [516, 13] width 31 height 10
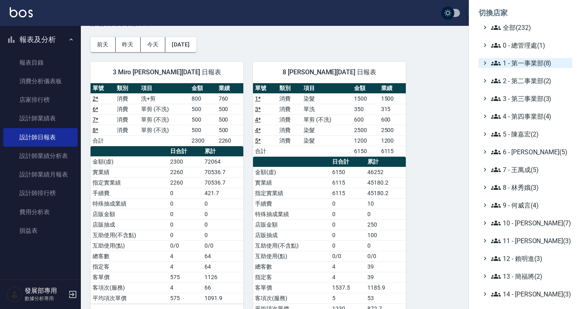
click at [529, 66] on span "1 - 第一事業部(8)" at bounding box center [530, 63] width 78 height 10
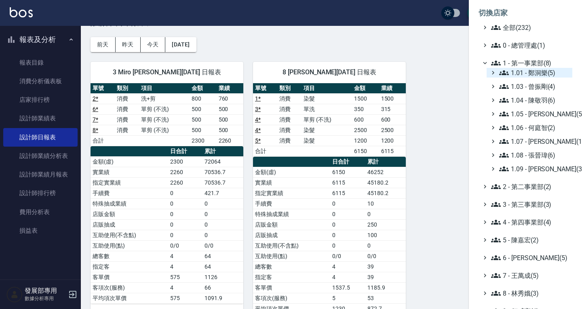
click at [530, 76] on span "1.01 - 鄭洞樂(5)" at bounding box center [534, 73] width 70 height 10
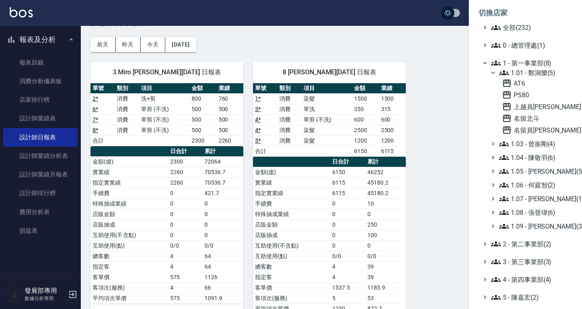
click at [534, 113] on div "AT6 PS80 上越員林 名留北斗 名留員林中正" at bounding box center [536, 106] width 74 height 57
click at [532, 120] on span "名留北斗" at bounding box center [535, 119] width 67 height 10
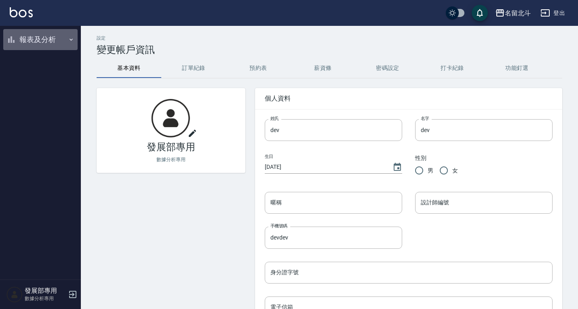
click at [40, 40] on button "報表及分析" at bounding box center [40, 39] width 74 height 21
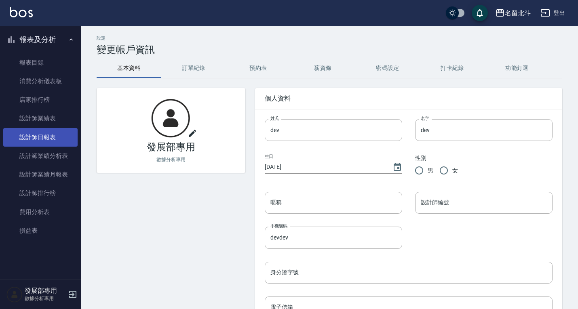
click at [47, 135] on link "設計師日報表" at bounding box center [40, 137] width 74 height 19
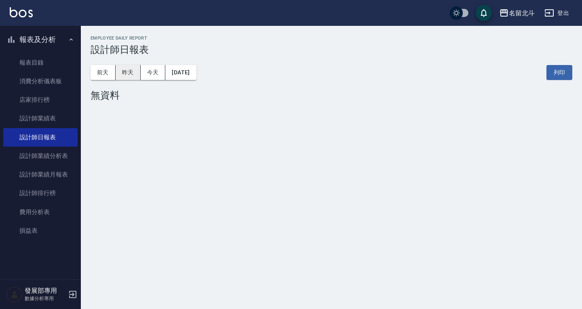
click at [127, 76] on button "昨天" at bounding box center [128, 72] width 25 height 15
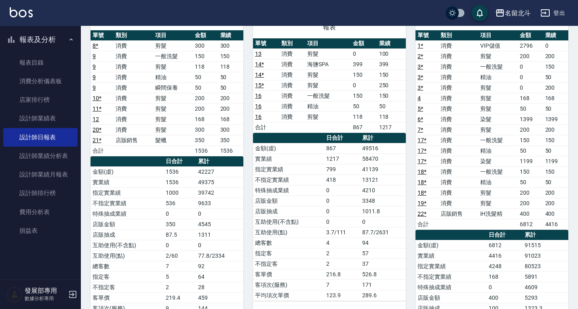
scroll to position [81, 0]
click at [44, 121] on link "設計師業績表" at bounding box center [40, 118] width 74 height 19
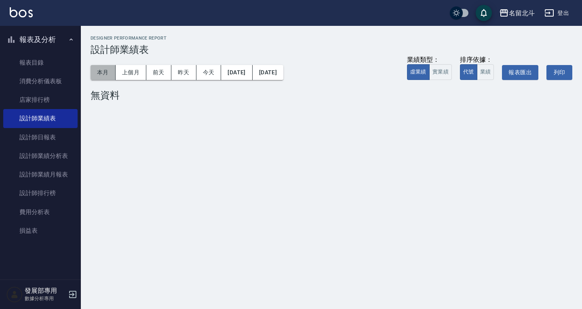
click at [94, 78] on button "本月" at bounding box center [103, 72] width 25 height 15
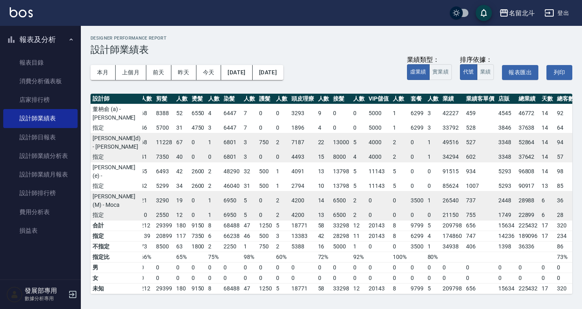
scroll to position [0, 25]
click at [518, 10] on div "名留北斗" at bounding box center [522, 13] width 26 height 10
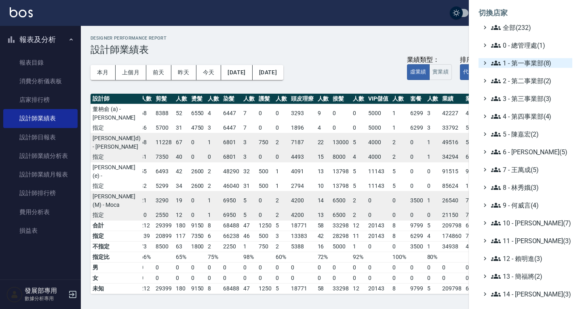
click at [520, 59] on span "1 - 第一事業部(8)" at bounding box center [530, 63] width 78 height 10
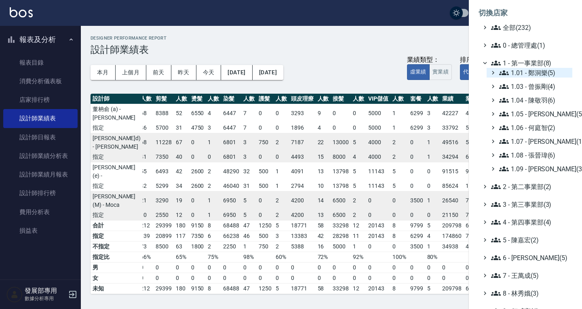
click at [525, 75] on span "1.01 - 鄭洞樂(5)" at bounding box center [534, 73] width 70 height 10
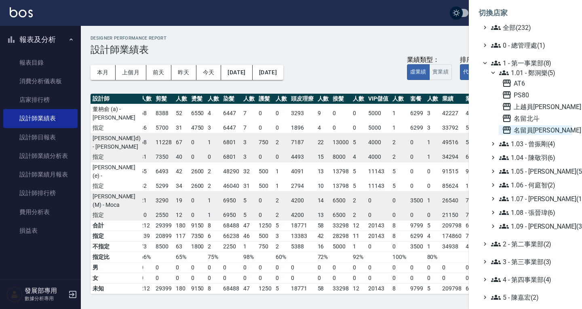
click at [535, 127] on span "名留員[PERSON_NAME]" at bounding box center [535, 130] width 67 height 10
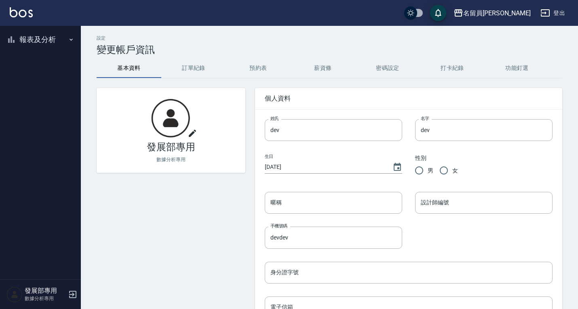
click at [42, 28] on ul "報表及分析 報表目錄 消費分析儀表板 店家排行榜 設計師業績表 設計師日報表 設計師業績分析表 設計師業績月報表 設計師排行榜 費用分析表 損益表" at bounding box center [40, 40] width 74 height 28
drag, startPoint x: 40, startPoint y: 36, endPoint x: 42, endPoint y: 70, distance: 34.0
click at [40, 36] on button "報表及分析" at bounding box center [40, 39] width 74 height 21
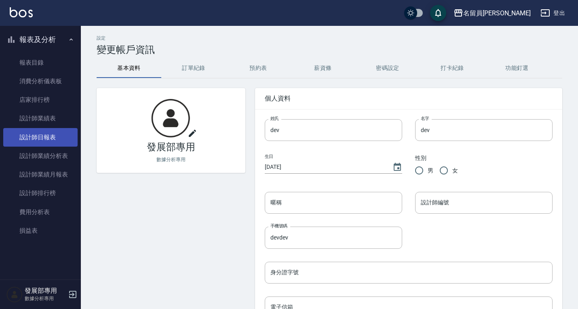
click at [55, 144] on link "設計師日報表" at bounding box center [40, 137] width 74 height 19
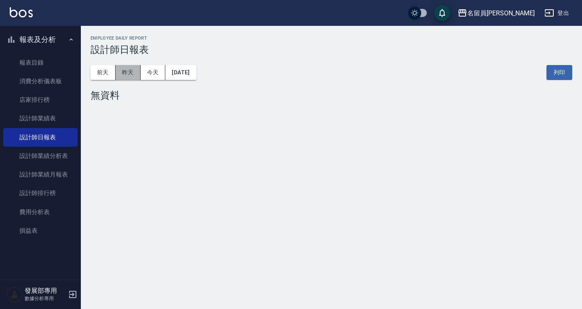
click at [134, 68] on button "昨天" at bounding box center [128, 72] width 25 height 15
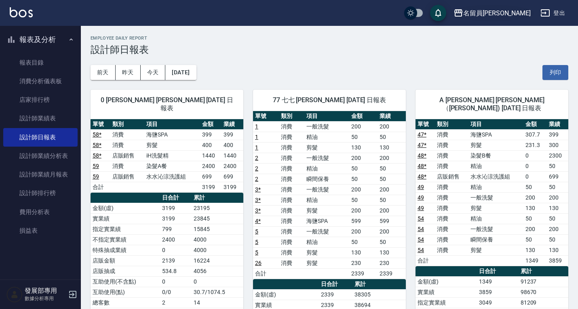
click at [513, 13] on div "名留員林中正" at bounding box center [497, 13] width 68 height 10
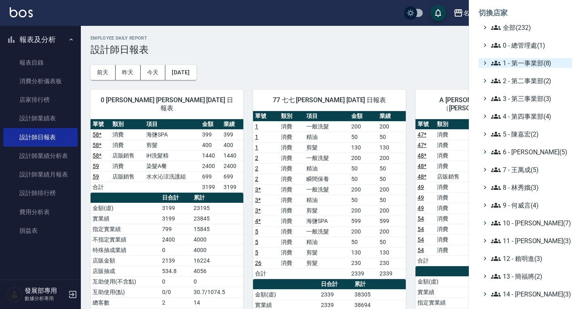
click at [521, 62] on span "1 - 第一事業部(8)" at bounding box center [530, 63] width 78 height 10
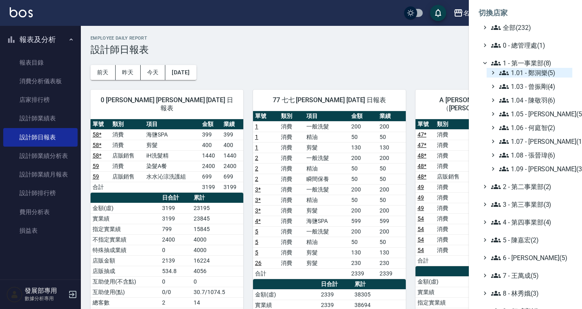
click at [526, 73] on span "1.01 - 鄭洞樂(5)" at bounding box center [534, 73] width 70 height 10
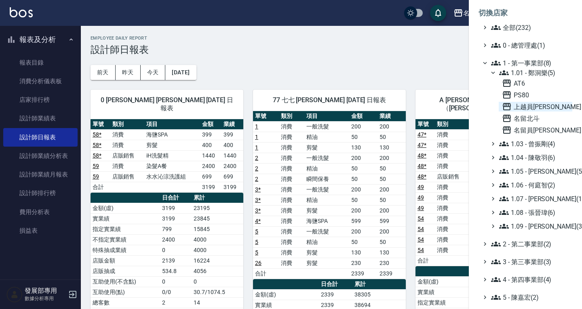
click at [526, 103] on span "上越員[PERSON_NAME]" at bounding box center [535, 107] width 67 height 10
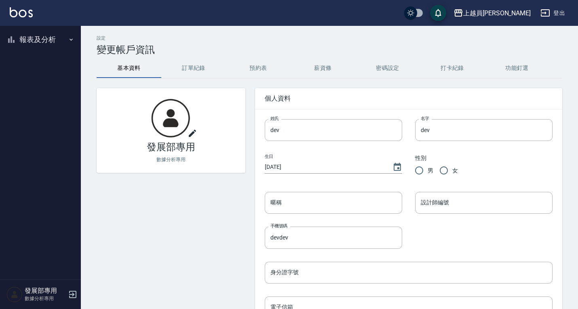
click at [54, 40] on button "報表及分析" at bounding box center [40, 39] width 74 height 21
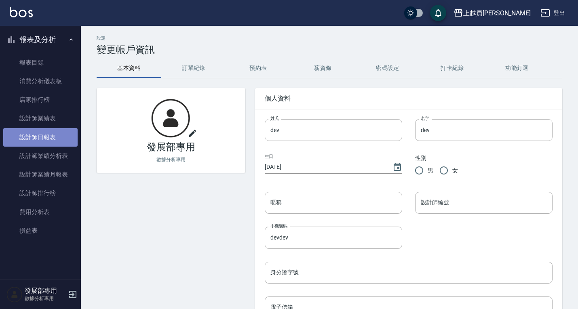
click at [43, 140] on link "設計師日報表" at bounding box center [40, 137] width 74 height 19
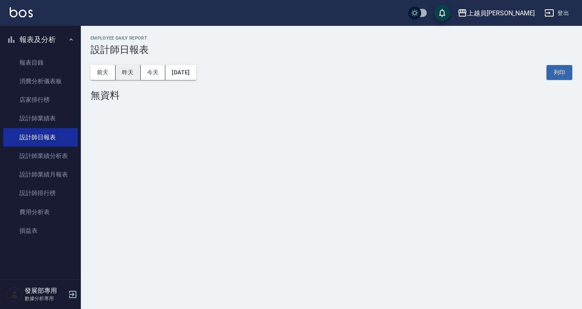
click at [136, 67] on button "昨天" at bounding box center [128, 72] width 25 height 15
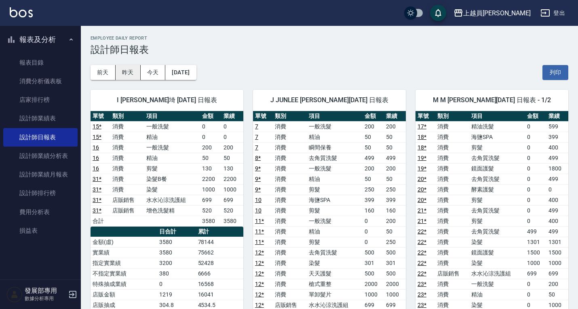
click at [134, 72] on button "昨天" at bounding box center [128, 72] width 25 height 15
click at [109, 71] on button "前天" at bounding box center [103, 72] width 25 height 15
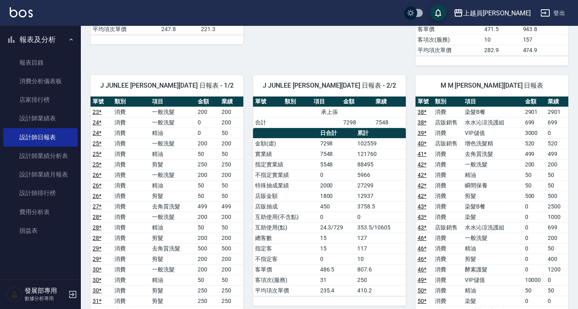
scroll to position [404, 0]
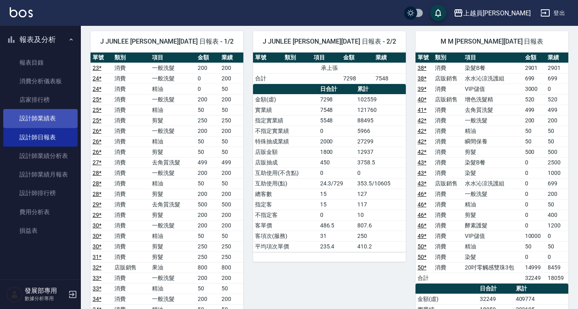
click at [38, 118] on link "設計師業績表" at bounding box center [40, 118] width 74 height 19
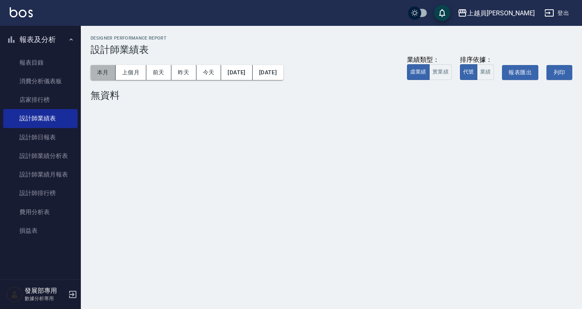
click at [104, 72] on button "本月" at bounding box center [103, 72] width 25 height 15
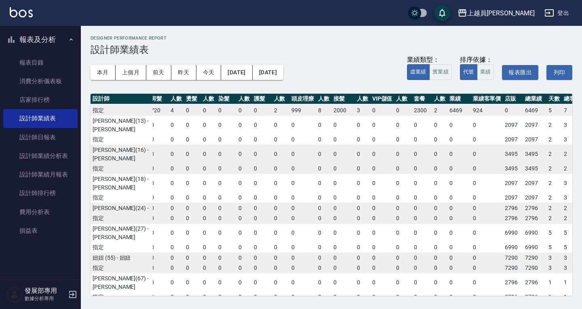
scroll to position [0, 40]
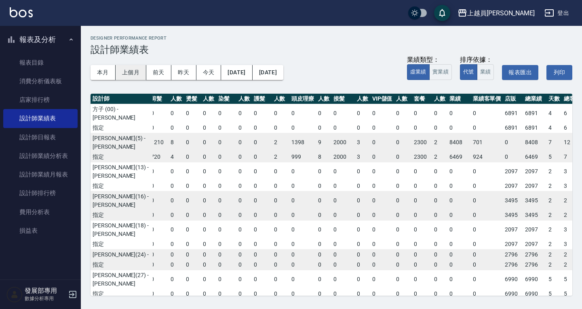
click at [138, 68] on button "上個月" at bounding box center [131, 72] width 31 height 15
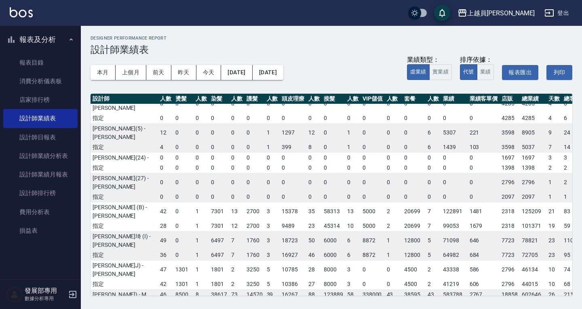
scroll to position [0, 50]
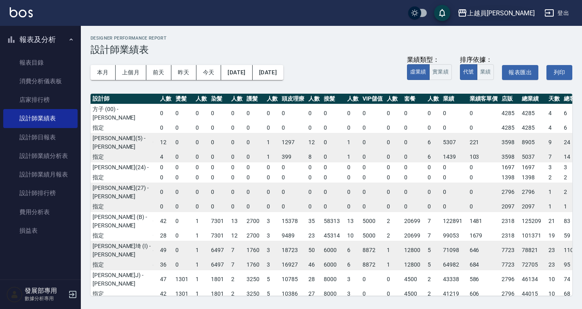
click at [535, 11] on button "上越員[PERSON_NAME]" at bounding box center [497, 13] width 84 height 17
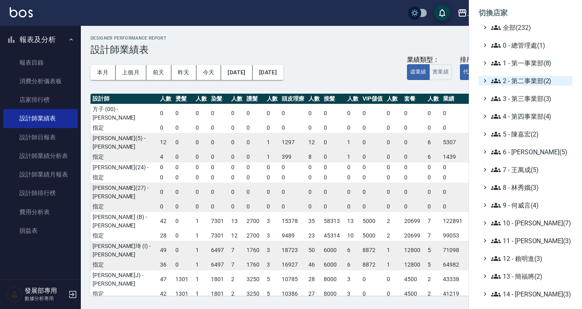
click at [524, 81] on span "2 - 第二事業部(2)" at bounding box center [530, 81] width 78 height 10
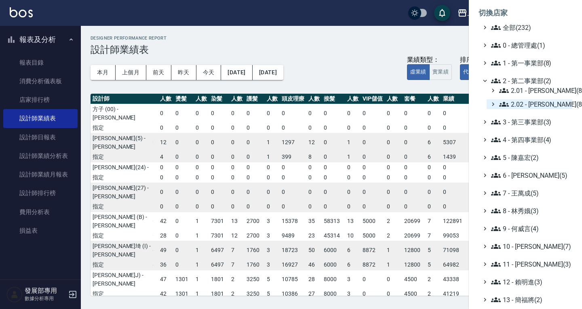
click at [527, 102] on span "2.02 - 何恭霖(8)" at bounding box center [534, 104] width 70 height 10
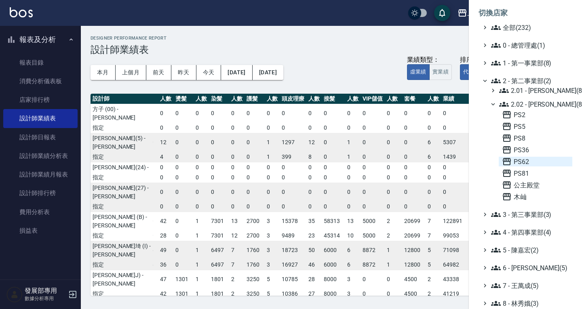
click at [531, 164] on span "PS62" at bounding box center [535, 162] width 67 height 10
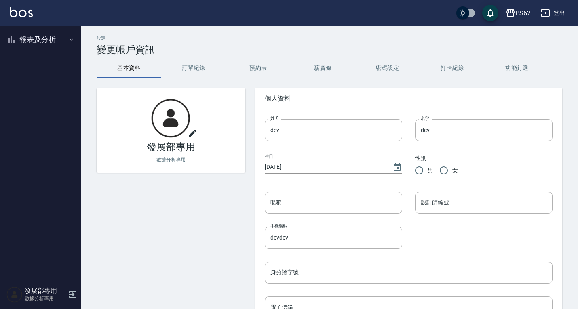
click at [25, 47] on button "報表及分析" at bounding box center [40, 39] width 74 height 21
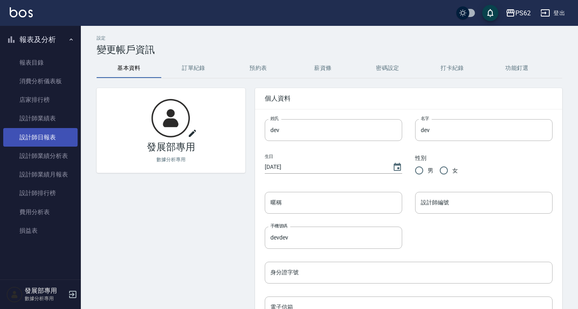
click at [58, 138] on link "設計師日報表" at bounding box center [40, 137] width 74 height 19
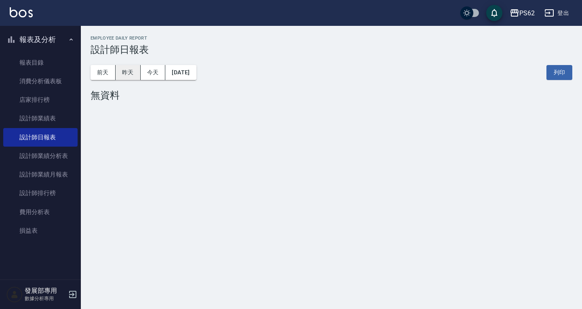
click at [132, 71] on button "昨天" at bounding box center [128, 72] width 25 height 15
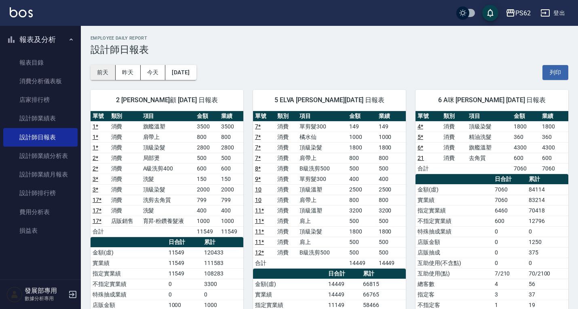
click at [110, 71] on button "前天" at bounding box center [103, 72] width 25 height 15
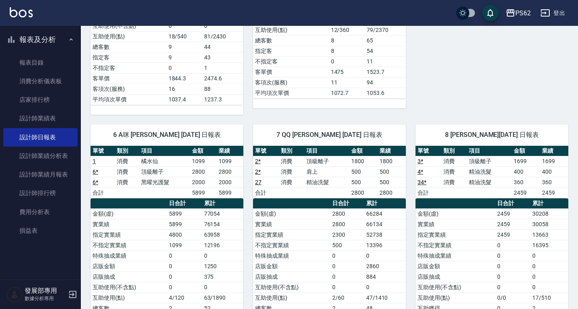
scroll to position [364, 0]
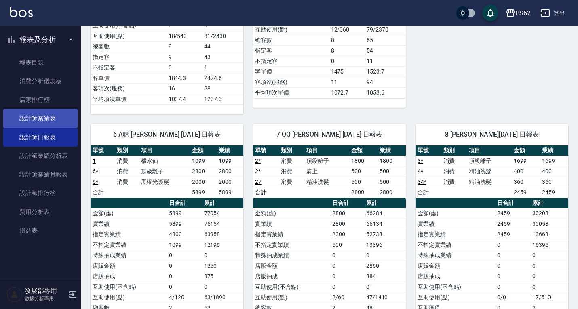
click at [51, 119] on link "設計師業績表" at bounding box center [40, 118] width 74 height 19
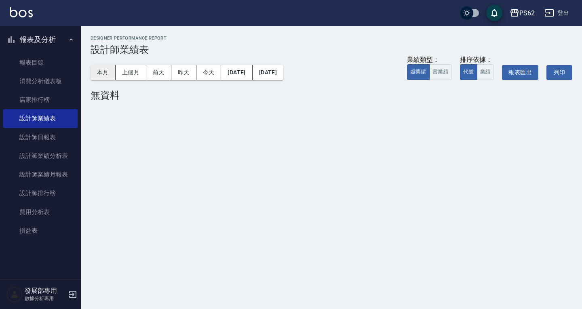
click at [103, 68] on button "本月" at bounding box center [103, 72] width 25 height 15
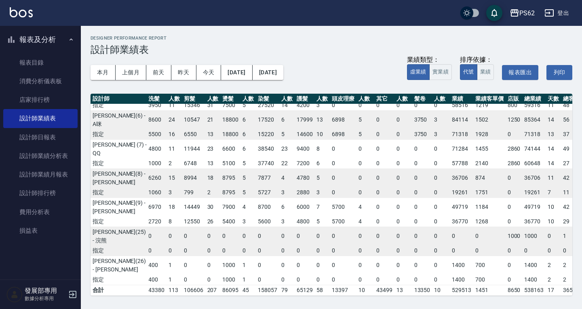
scroll to position [121, 2]
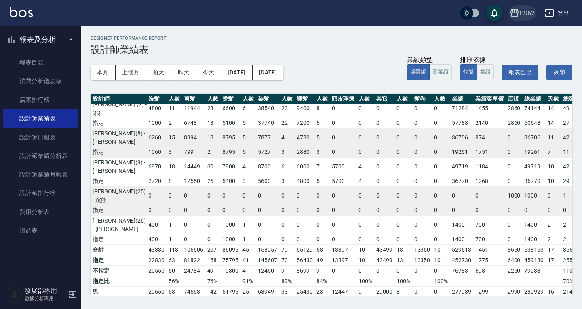
click at [532, 13] on div "PS62" at bounding box center [527, 13] width 15 height 10
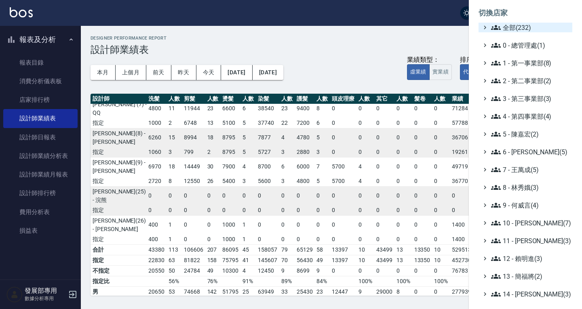
click at [516, 30] on span "全部(232)" at bounding box center [530, 28] width 78 height 10
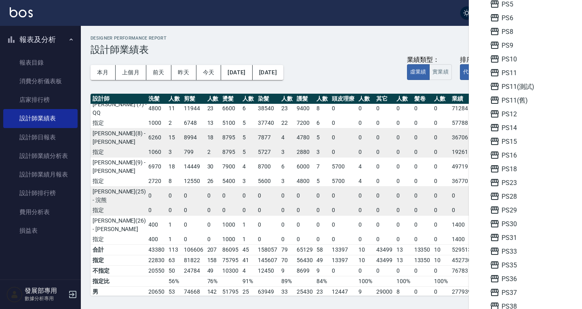
scroll to position [1052, 0]
click at [511, 101] on span "PS10" at bounding box center [529, 100] width 79 height 10
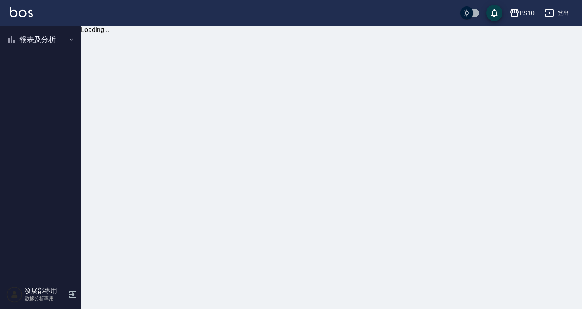
click at [49, 40] on button "報表及分析" at bounding box center [40, 39] width 74 height 21
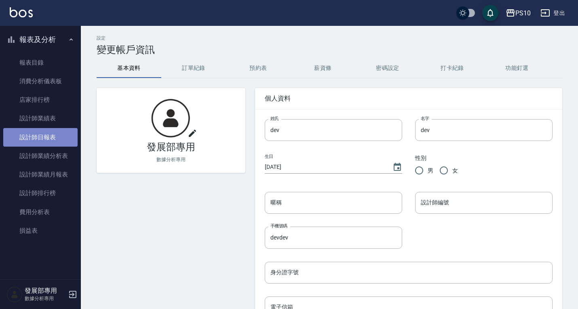
click at [52, 139] on link "設計師日報表" at bounding box center [40, 137] width 74 height 19
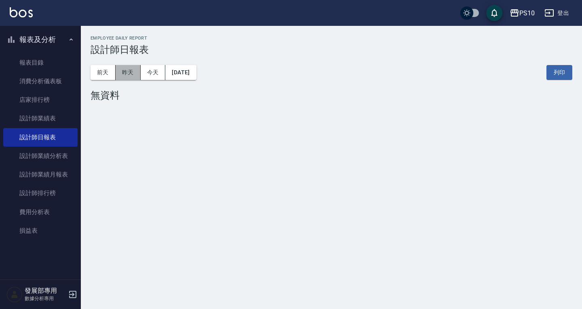
click at [135, 73] on button "昨天" at bounding box center [128, 72] width 25 height 15
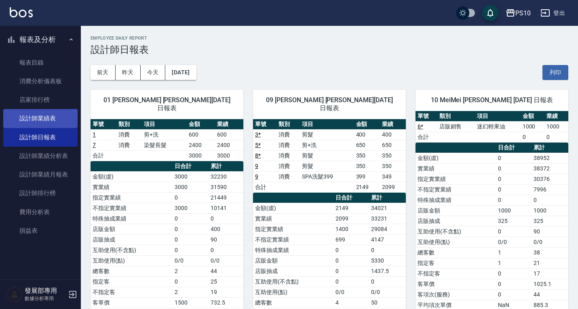
click at [51, 119] on link "設計師業績表" at bounding box center [40, 118] width 74 height 19
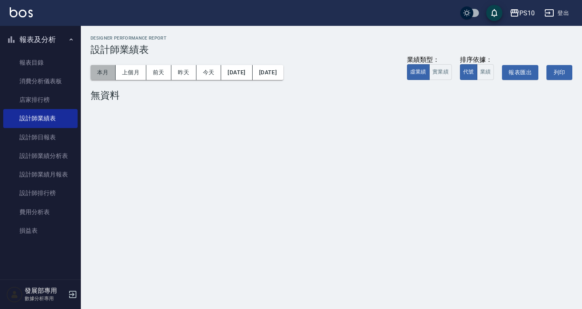
click at [112, 74] on button "本月" at bounding box center [103, 72] width 25 height 15
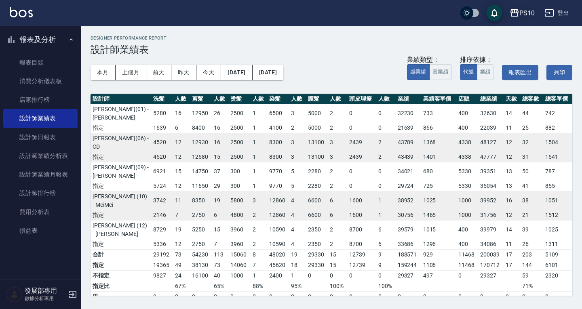
click at [532, 10] on div "PS10" at bounding box center [527, 13] width 15 height 10
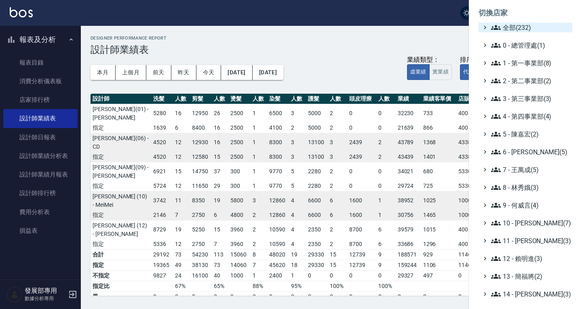
click at [525, 25] on span "全部(232)" at bounding box center [530, 28] width 78 height 10
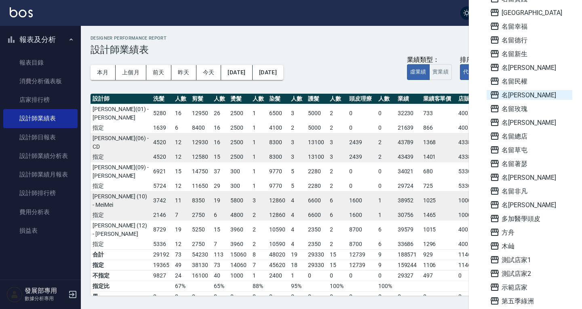
scroll to position [2871, 0]
click at [512, 201] on span "名[PERSON_NAME]" at bounding box center [529, 205] width 79 height 10
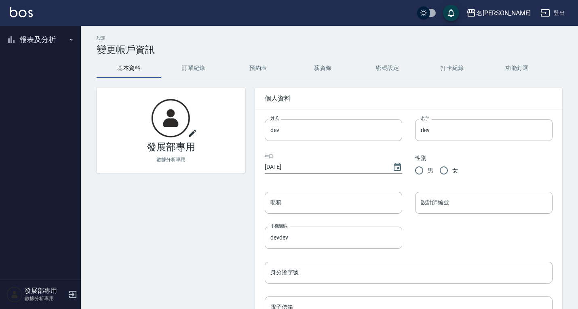
click at [37, 44] on button "報表及分析" at bounding box center [40, 39] width 74 height 21
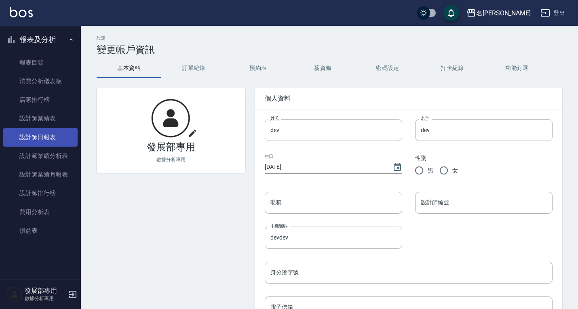
click at [59, 135] on link "設計師日報表" at bounding box center [40, 137] width 74 height 19
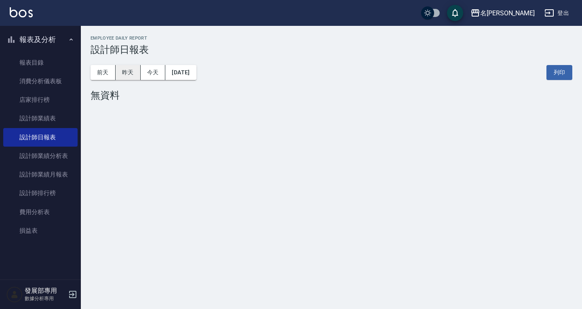
click at [130, 72] on button "昨天" at bounding box center [128, 72] width 25 height 15
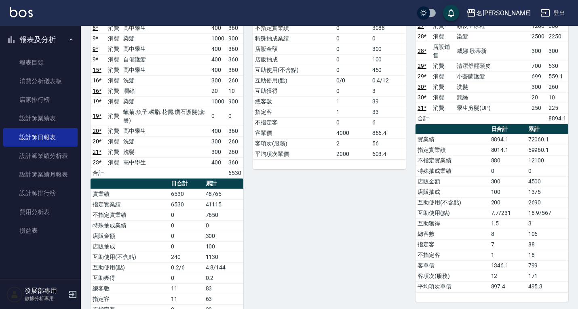
scroll to position [40, 0]
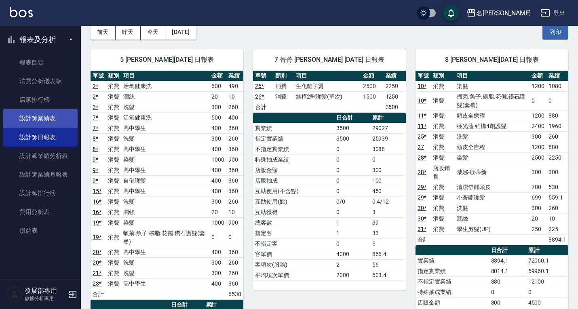
click at [53, 115] on link "設計師業績表" at bounding box center [40, 118] width 74 height 19
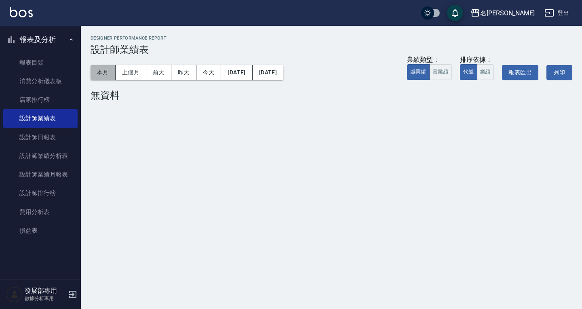
click at [110, 69] on button "本月" at bounding box center [103, 72] width 25 height 15
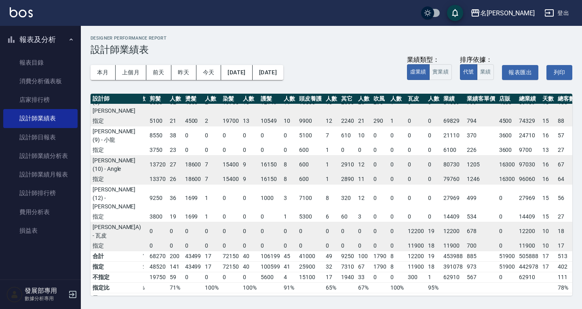
scroll to position [121, 31]
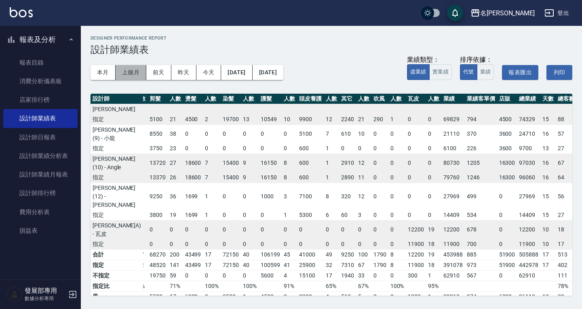
click at [135, 68] on button "上個月" at bounding box center [131, 72] width 31 height 15
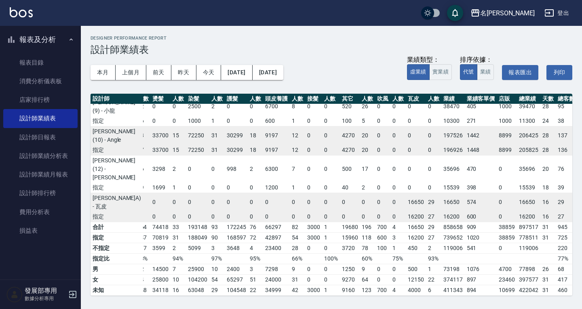
scroll to position [189, 70]
click at [515, 8] on div "名留龍江" at bounding box center [507, 13] width 55 height 10
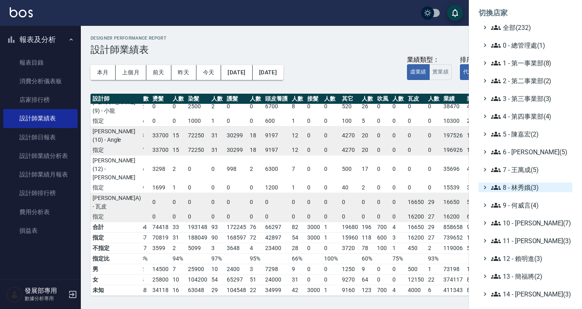
click at [524, 184] on span "8 - 林秀娥(3)" at bounding box center [530, 188] width 78 height 10
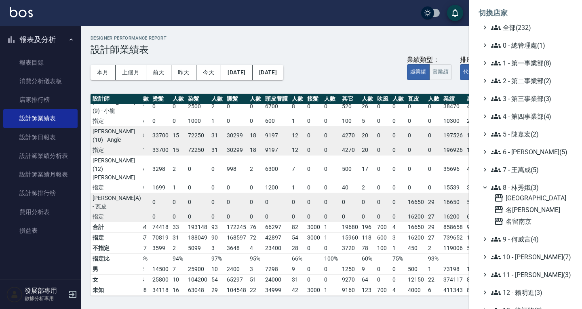
click at [524, 185] on span "8 - 林秀娥(3)" at bounding box center [530, 188] width 78 height 10
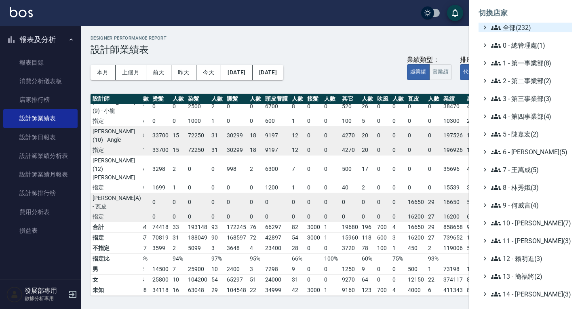
click at [520, 28] on span "全部(232)" at bounding box center [530, 28] width 78 height 10
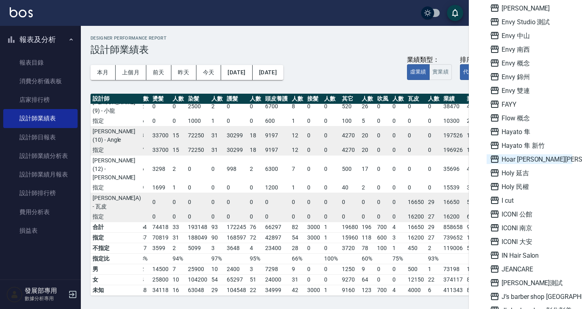
scroll to position [688, 0]
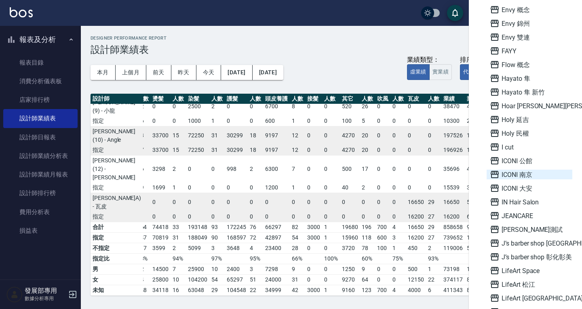
click at [522, 176] on span "ICONI 南京" at bounding box center [529, 175] width 79 height 10
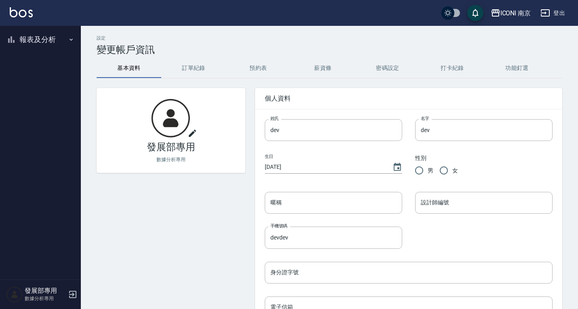
click at [51, 38] on button "報表及分析" at bounding box center [40, 39] width 74 height 21
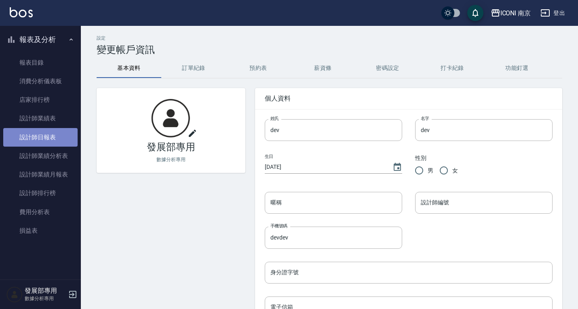
click at [47, 132] on link "設計師日報表" at bounding box center [40, 137] width 74 height 19
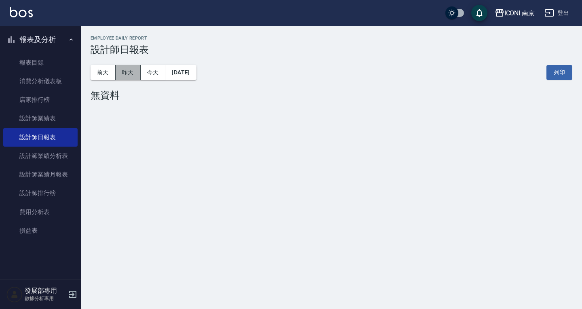
click at [129, 71] on button "昨天" at bounding box center [128, 72] width 25 height 15
click at [108, 73] on button "前天" at bounding box center [103, 72] width 25 height 15
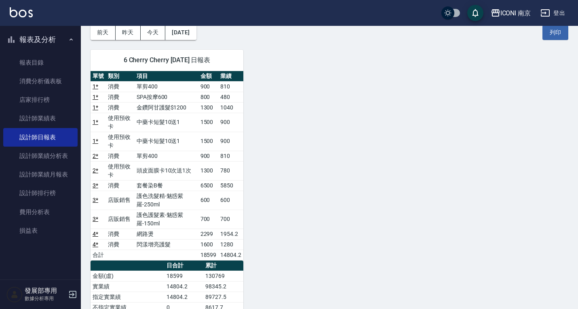
scroll to position [40, 0]
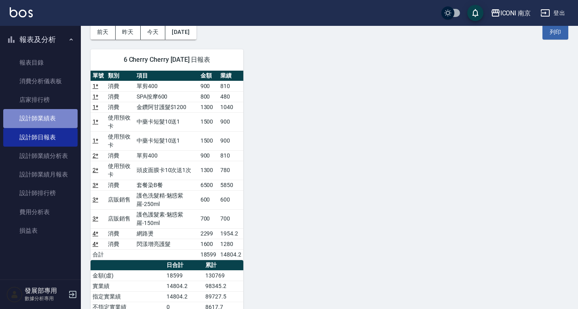
click at [55, 114] on link "設計師業績表" at bounding box center [40, 118] width 74 height 19
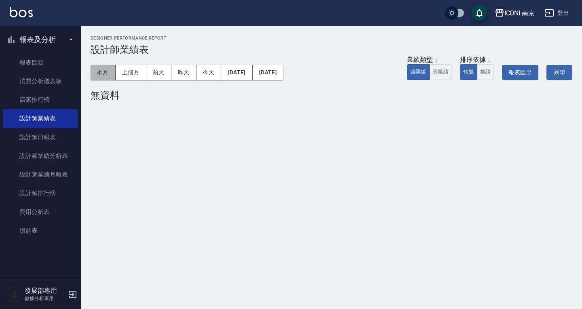
click at [110, 67] on button "本月" at bounding box center [103, 72] width 25 height 15
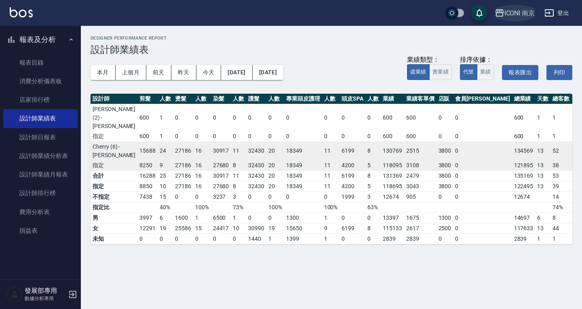
click at [514, 13] on div "ICONI 南京" at bounding box center [520, 13] width 31 height 10
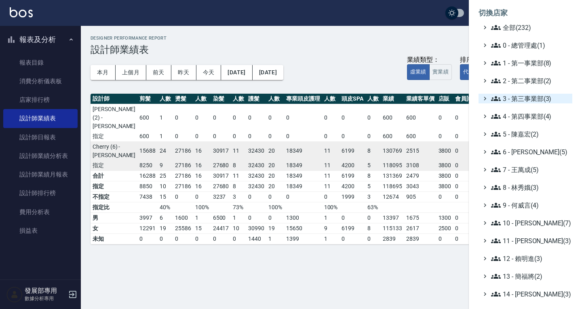
click at [528, 101] on span "3 - 第三事業部(3)" at bounding box center [530, 99] width 78 height 10
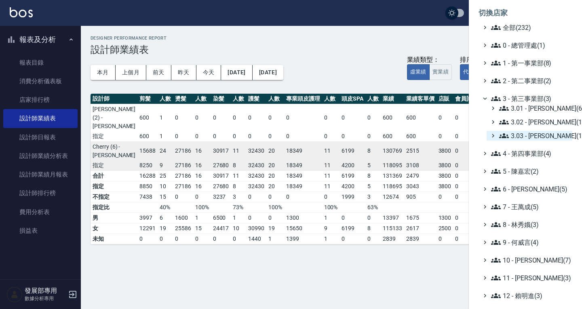
click at [514, 135] on span "3.03 - [PERSON_NAME](1)" at bounding box center [534, 136] width 70 height 10
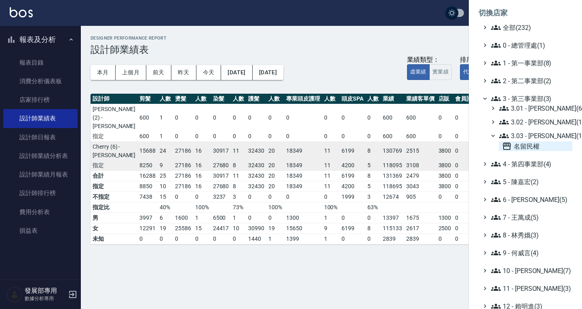
click at [516, 148] on span "名留民權" at bounding box center [535, 147] width 67 height 10
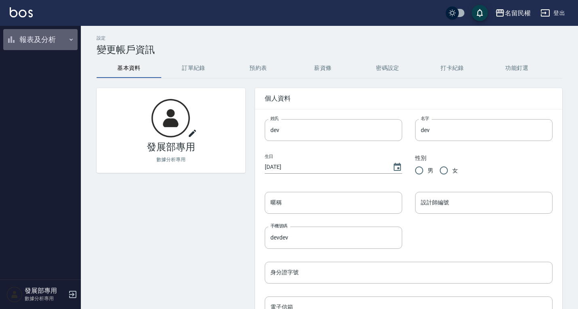
click at [40, 40] on button "報表及分析" at bounding box center [40, 39] width 74 height 21
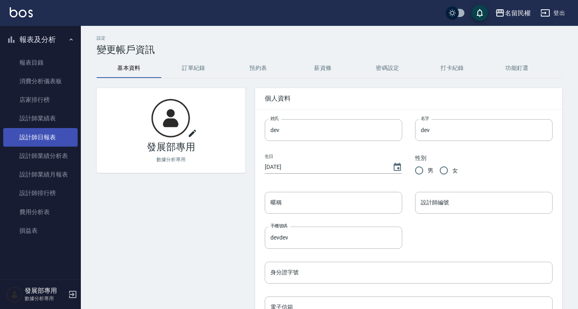
click at [24, 140] on link "設計師日報表" at bounding box center [40, 137] width 74 height 19
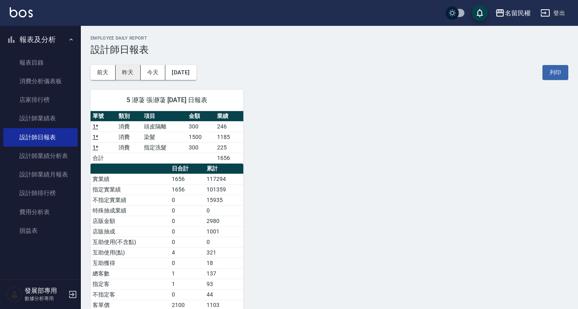
click at [132, 69] on button "昨天" at bounding box center [128, 72] width 25 height 15
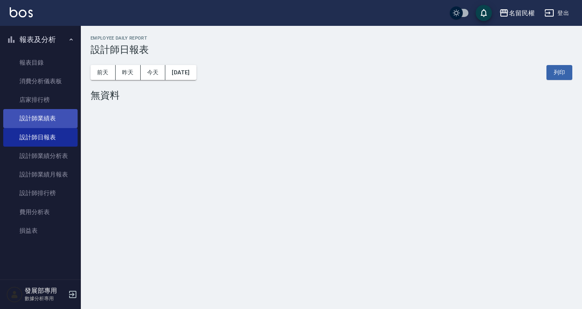
click at [48, 114] on link "設計師業績表" at bounding box center [40, 118] width 74 height 19
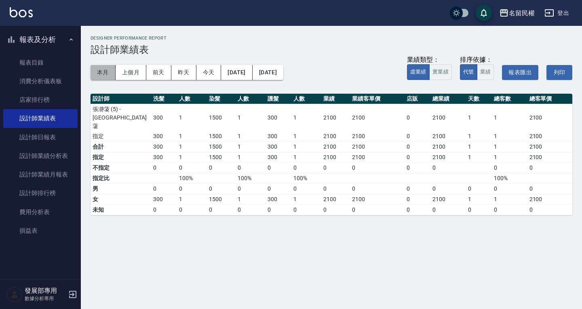
click at [99, 77] on button "本月" at bounding box center [103, 72] width 25 height 15
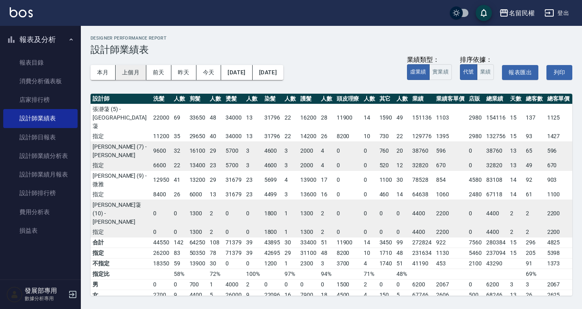
click at [131, 76] on button "上個月" at bounding box center [131, 72] width 31 height 15
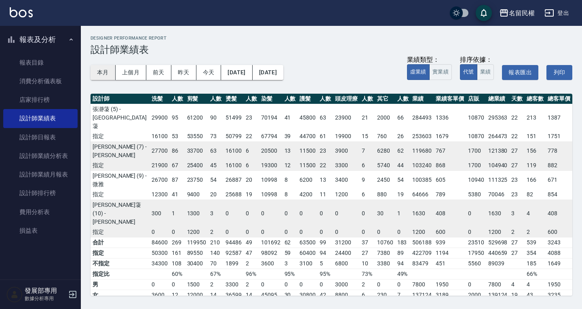
click at [99, 74] on button "本月" at bounding box center [103, 72] width 25 height 15
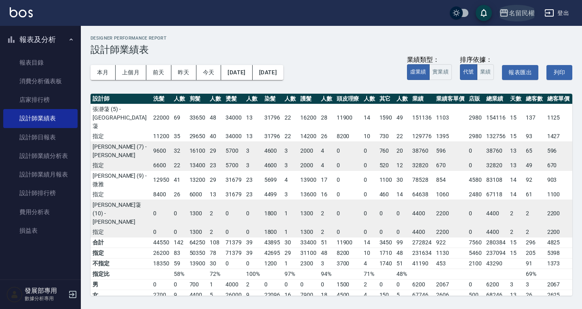
click at [514, 17] on div "名留民權" at bounding box center [522, 13] width 26 height 10
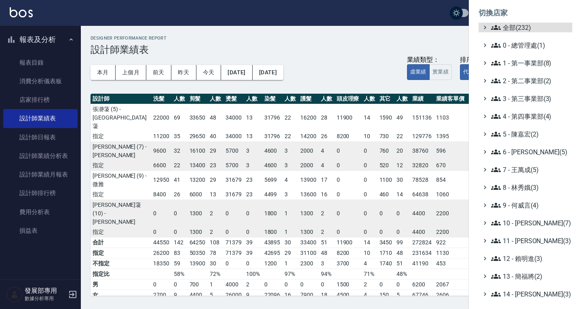
click at [525, 104] on ul "全部(232) 0 - 總管理處(1) 1 - 第一事業部(8) 2 - 第二事業部(2) 3 - 第三事業部(3) 4 - 第四事業部(4) 5 - [PE…" at bounding box center [526, 223] width 94 height 401
click at [523, 99] on span "3 - 第三事業部(3)" at bounding box center [530, 99] width 78 height 10
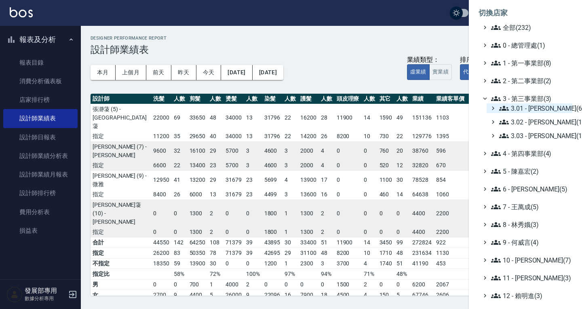
click at [523, 104] on span "3.01 - 蔡承翰(6)" at bounding box center [534, 109] width 70 height 10
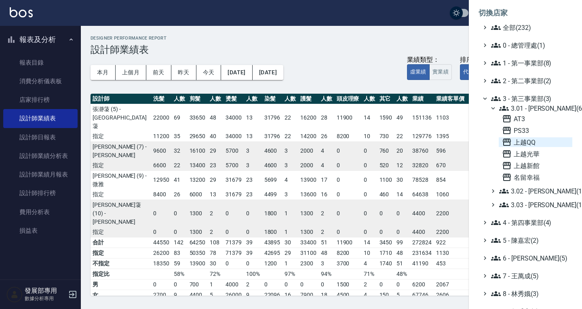
click at [531, 142] on span "上越QQ" at bounding box center [535, 143] width 67 height 10
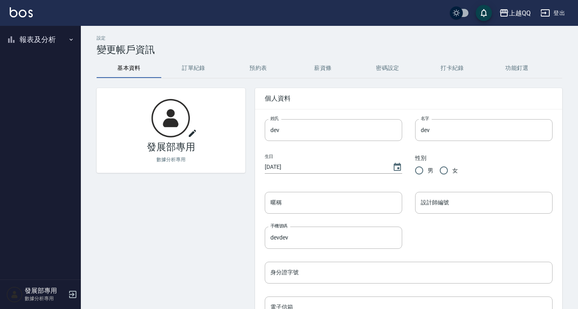
click at [40, 40] on button "報表及分析" at bounding box center [40, 39] width 74 height 21
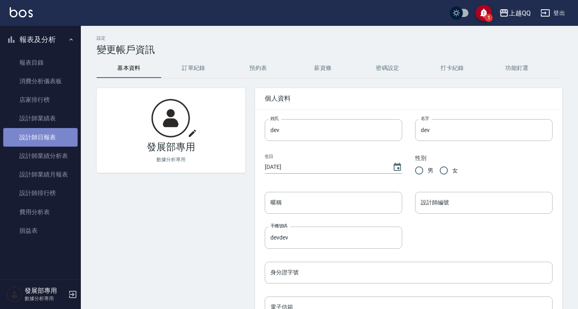
click at [44, 140] on link "設計師日報表" at bounding box center [40, 137] width 74 height 19
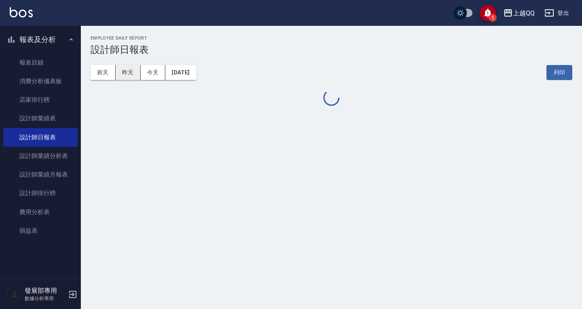
click at [129, 75] on button "昨天" at bounding box center [128, 72] width 25 height 15
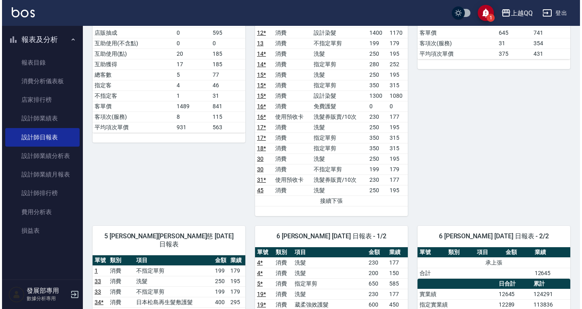
scroll to position [141, 0]
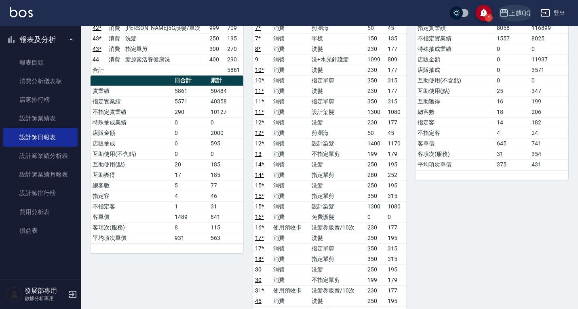
click at [511, 17] on div "上越QQ" at bounding box center [520, 13] width 22 height 10
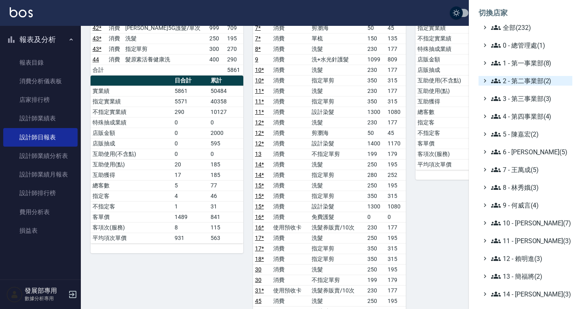
click at [527, 80] on span "2 - 第二事業部(2)" at bounding box center [530, 81] width 78 height 10
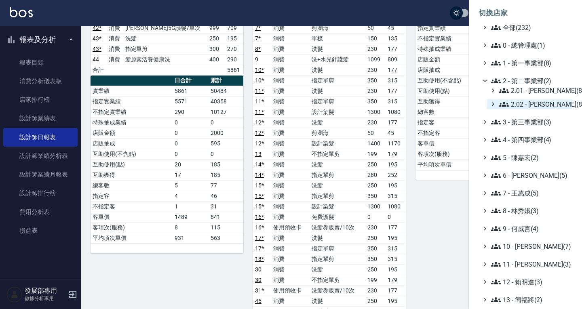
click at [530, 101] on span "2.02 - 何恭霖(8)" at bounding box center [534, 104] width 70 height 10
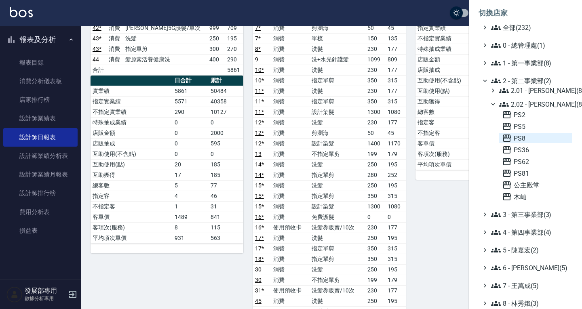
click at [527, 135] on span "PS8" at bounding box center [535, 138] width 67 height 10
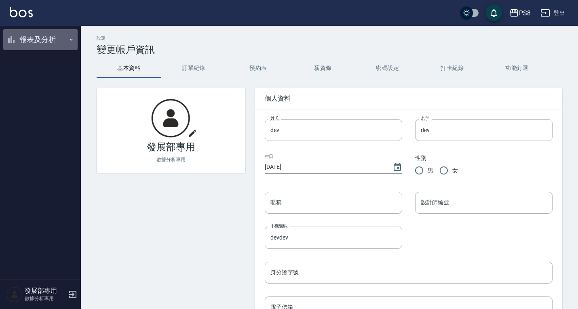
click at [33, 49] on button "報表及分析" at bounding box center [40, 39] width 74 height 21
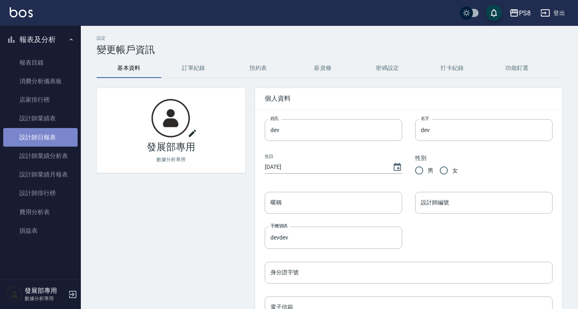
click at [53, 137] on link "設計師日報表" at bounding box center [40, 137] width 74 height 19
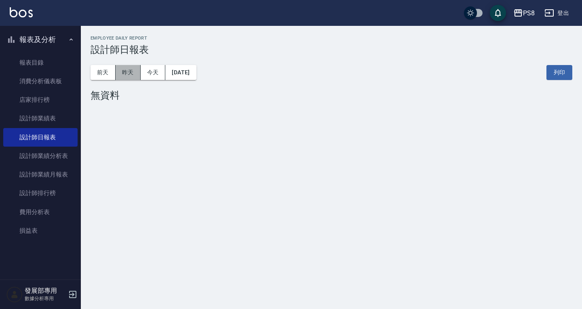
click at [137, 73] on button "昨天" at bounding box center [128, 72] width 25 height 15
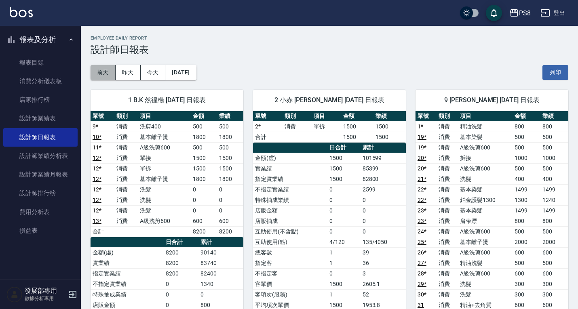
click at [99, 74] on button "前天" at bounding box center [103, 72] width 25 height 15
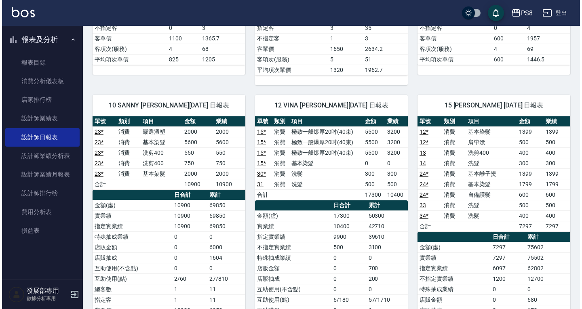
scroll to position [243, 0]
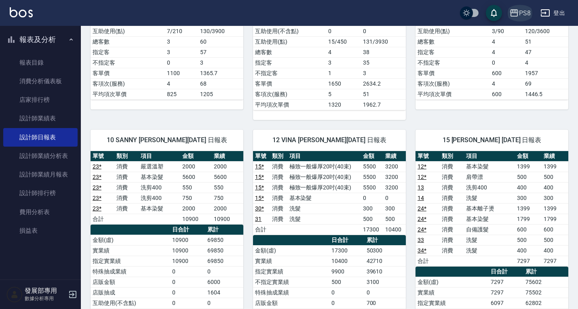
click at [519, 16] on icon "button" at bounding box center [515, 13] width 10 height 10
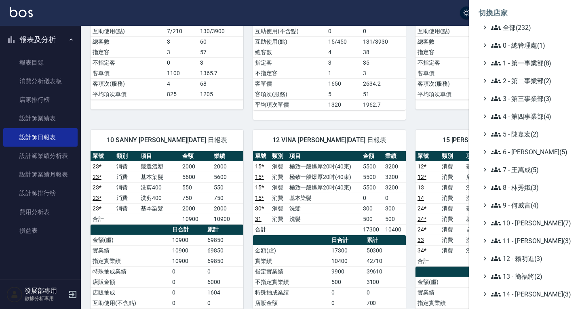
click at [527, 69] on ul "全部(232) 0 - 總管理處(1) 1 - 第一事業部(8) 2 - 第二事業部(2) 3 - 第三事業部(3) 4 - 第四事業部(4) 5 - [PE…" at bounding box center [526, 223] width 94 height 401
click at [527, 65] on span "1 - 第一事業部(8)" at bounding box center [530, 63] width 78 height 10
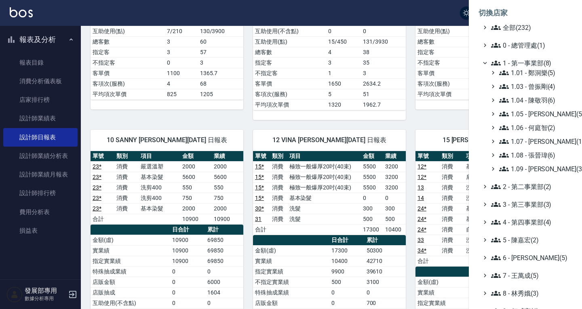
click at [538, 108] on div "1.01 - 鄭洞樂(5) 1.03 - 曾振剛(4) 1.04 - 陳敬羽(6) 1.05 - 廖厚迪(5) 1.06 - 何庭智(2) 1.07 - 蔡佳…" at bounding box center [530, 121] width 86 height 106
click at [541, 101] on span "1.04 - 陳敬羽(6)" at bounding box center [534, 100] width 70 height 10
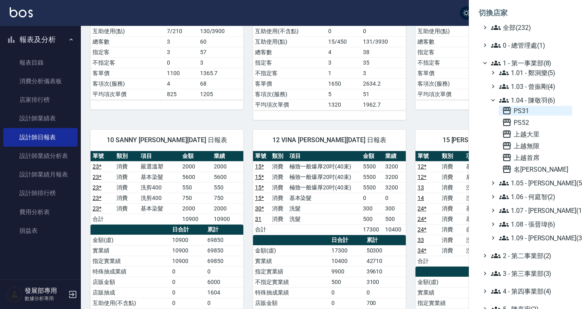
click at [540, 106] on span "PS31" at bounding box center [535, 111] width 67 height 10
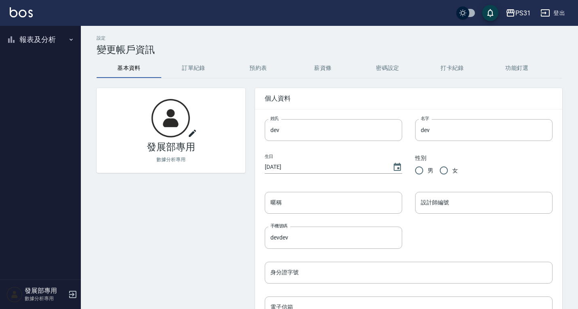
click at [27, 38] on button "報表及分析" at bounding box center [40, 39] width 74 height 21
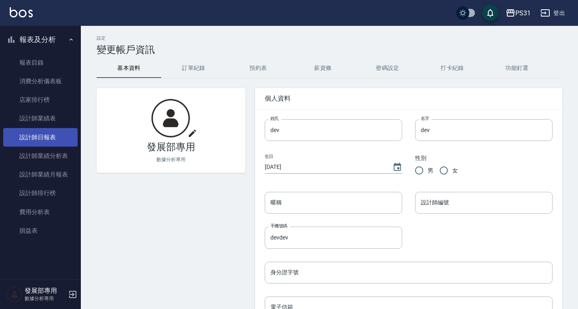
click at [46, 129] on link "設計師日報表" at bounding box center [40, 137] width 74 height 19
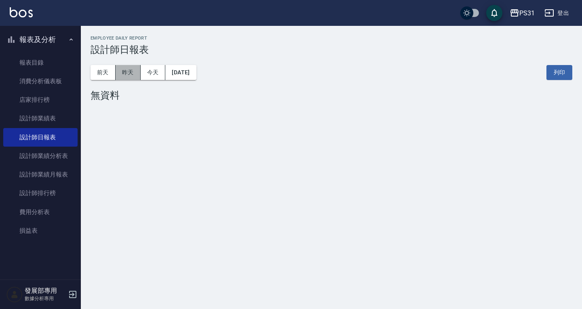
click at [135, 67] on button "昨天" at bounding box center [128, 72] width 25 height 15
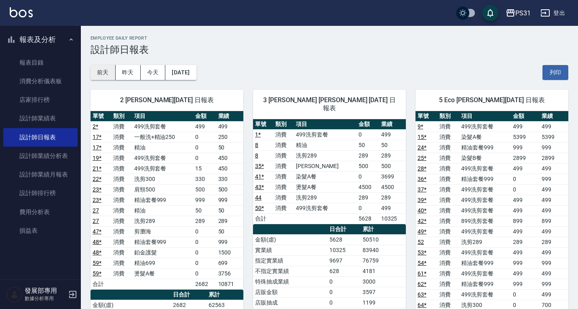
click at [112, 70] on button "前天" at bounding box center [103, 72] width 25 height 15
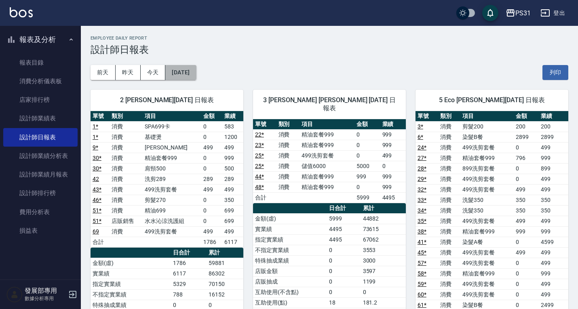
click at [182, 75] on button "[DATE]" at bounding box center [180, 72] width 31 height 15
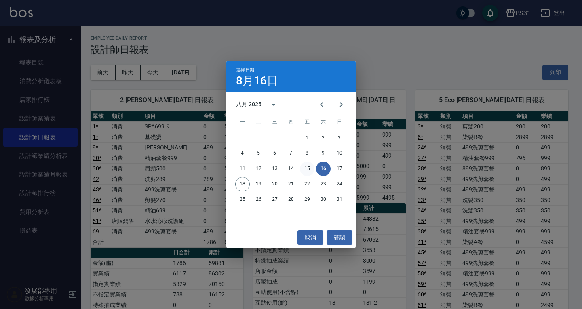
click at [305, 163] on button "15" at bounding box center [307, 169] width 15 height 15
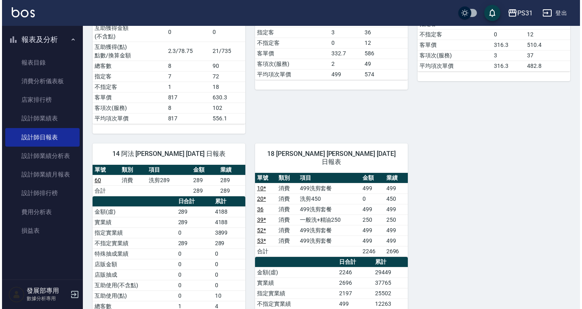
scroll to position [809, 0]
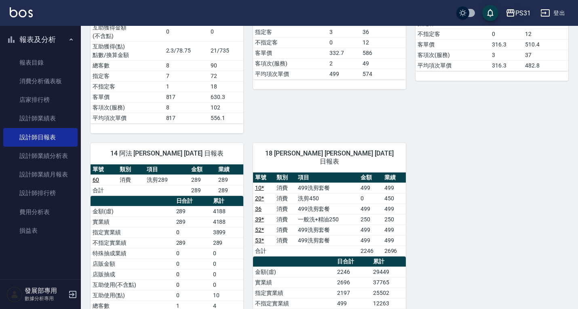
click at [524, 15] on div "PS31" at bounding box center [523, 13] width 15 height 10
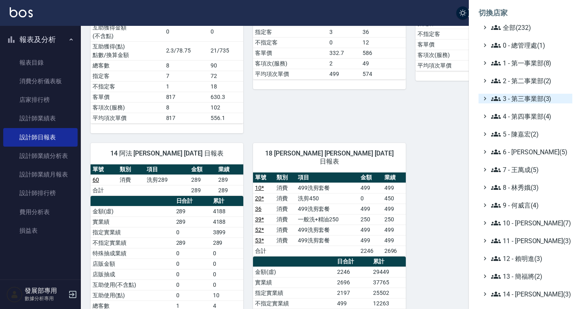
click at [529, 99] on span "3 - 第三事業部(3)" at bounding box center [530, 99] width 78 height 10
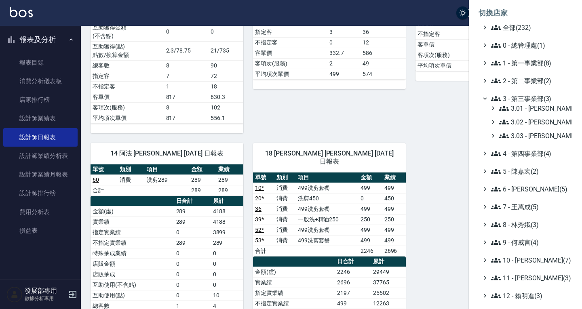
click at [529, 99] on span "3 - 第三事業部(3)" at bounding box center [530, 99] width 78 height 10
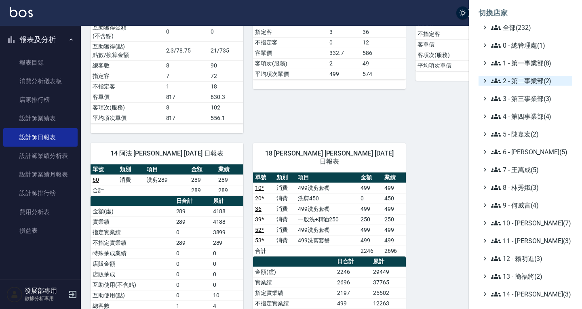
click at [529, 81] on span "2 - 第二事業部(2)" at bounding box center [530, 81] width 78 height 10
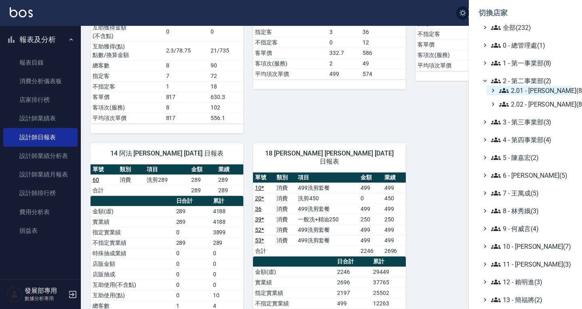
click at [529, 86] on span "2.01 - 李思敏(8)" at bounding box center [534, 91] width 70 height 10
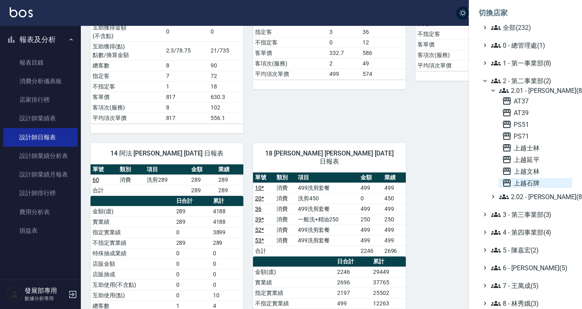
click at [535, 182] on span "上越石牌" at bounding box center [535, 183] width 67 height 10
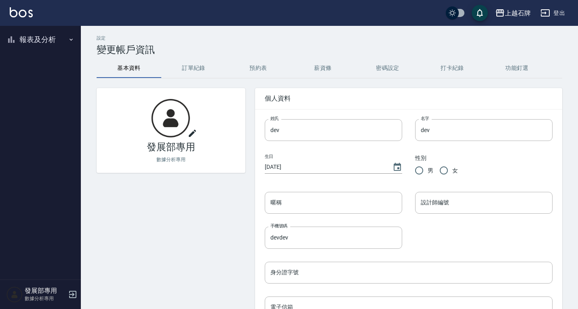
click at [38, 38] on button "報表及分析" at bounding box center [40, 39] width 74 height 21
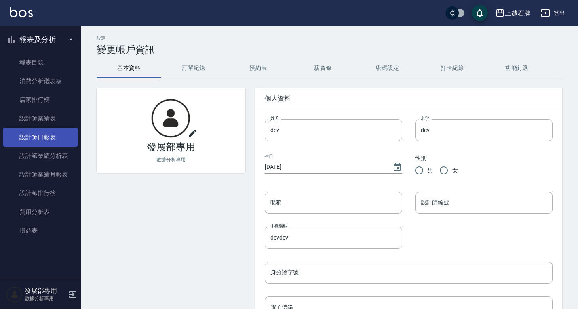
click at [39, 129] on link "設計師日報表" at bounding box center [40, 137] width 74 height 19
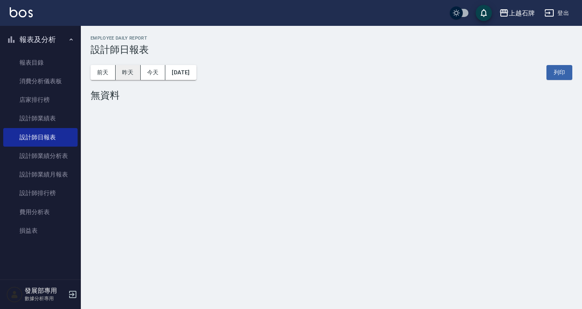
click at [131, 73] on button "昨天" at bounding box center [128, 72] width 25 height 15
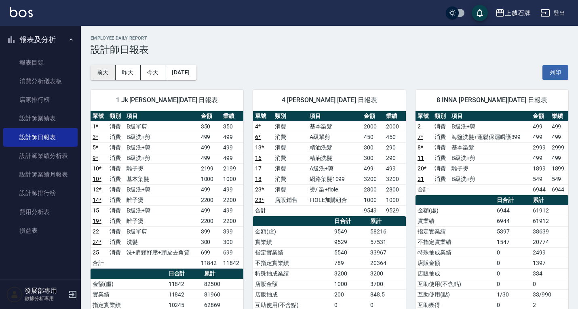
click at [109, 69] on button "前天" at bounding box center [103, 72] width 25 height 15
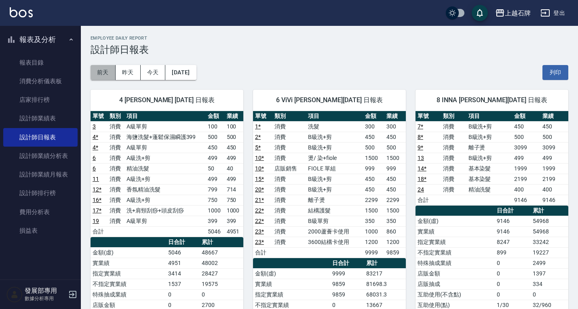
click at [112, 73] on button "前天" at bounding box center [103, 72] width 25 height 15
click at [194, 64] on div "[DATE] [DATE] [DATE] [DATE] 列印" at bounding box center [330, 72] width 478 height 34
click at [195, 68] on button "[DATE]" at bounding box center [180, 72] width 31 height 15
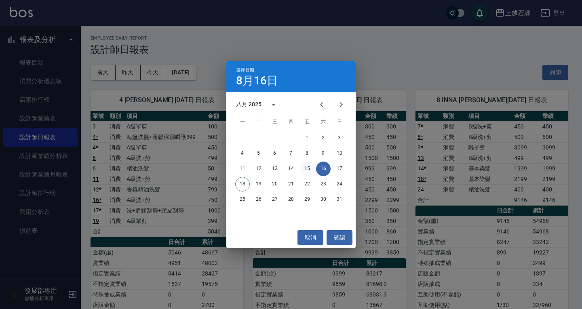
click at [305, 171] on button "15" at bounding box center [307, 169] width 15 height 15
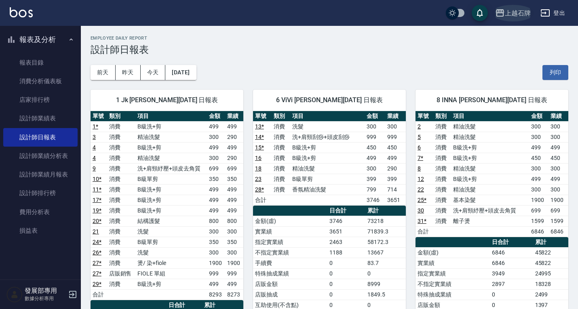
click at [519, 14] on div "上越石牌" at bounding box center [518, 13] width 26 height 10
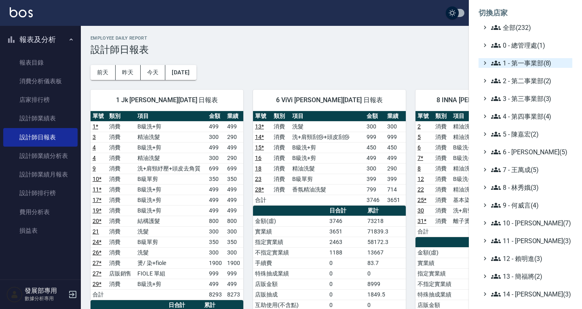
click at [525, 64] on span "1 - 第一事業部(8)" at bounding box center [530, 63] width 78 height 10
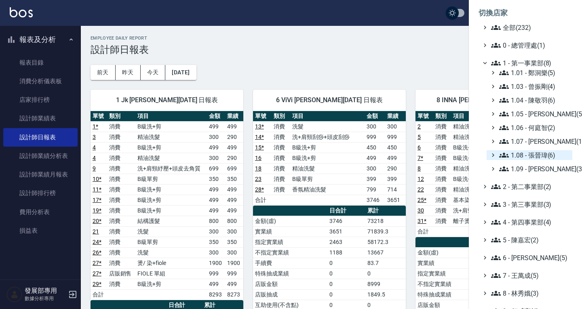
click at [540, 153] on span "1.08 - 張晉瑋(6)" at bounding box center [534, 155] width 70 height 10
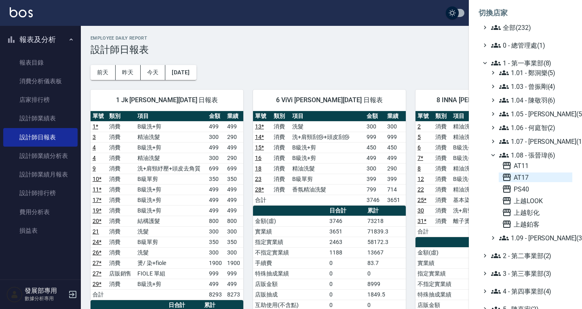
click at [537, 178] on span "AT17" at bounding box center [535, 178] width 67 height 10
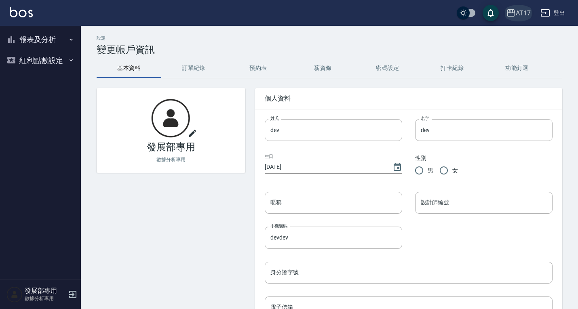
click at [526, 10] on div "AT17" at bounding box center [523, 13] width 15 height 10
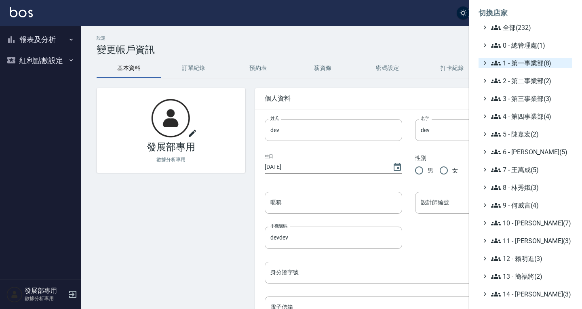
click at [526, 64] on span "1 - 第一事業部(8)" at bounding box center [530, 63] width 78 height 10
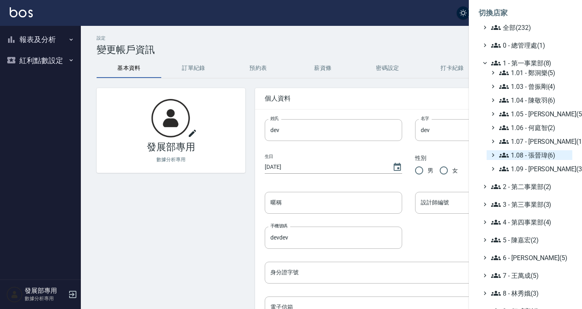
click at [533, 155] on span "1.08 - 張晉瑋(6)" at bounding box center [534, 155] width 70 height 10
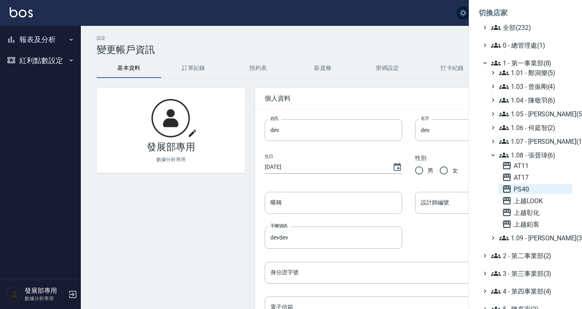
click at [529, 188] on span "PS40" at bounding box center [535, 189] width 67 height 10
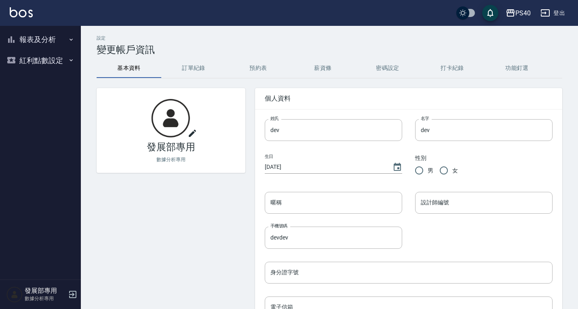
click at [44, 36] on button "報表及分析" at bounding box center [40, 39] width 74 height 21
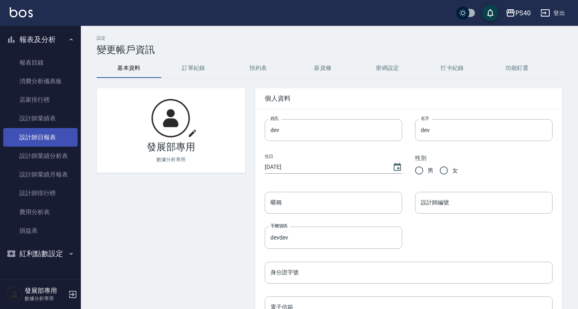
click at [59, 135] on link "設計師日報表" at bounding box center [40, 137] width 74 height 19
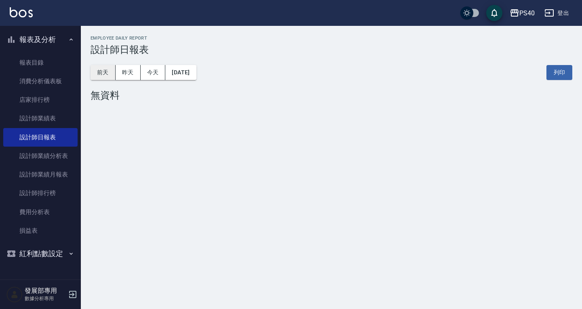
click at [110, 68] on button "前天" at bounding box center [103, 72] width 25 height 15
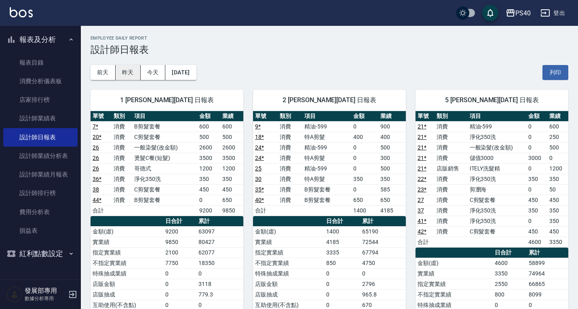
click at [133, 74] on button "昨天" at bounding box center [128, 72] width 25 height 15
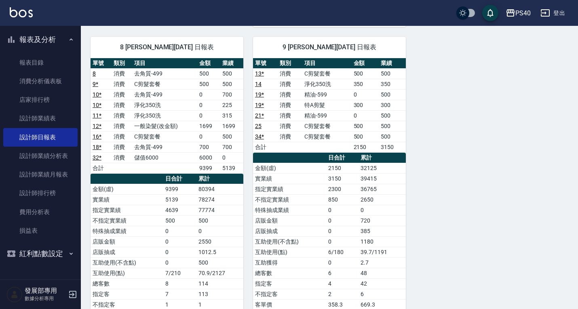
scroll to position [404, 0]
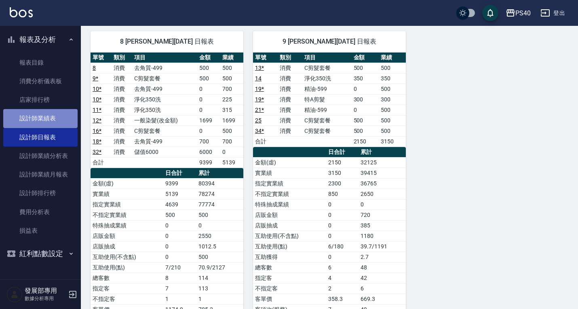
click at [41, 114] on link "設計師業績表" at bounding box center [40, 118] width 74 height 19
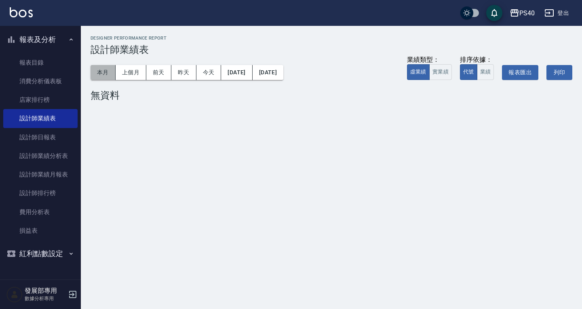
click at [102, 68] on button "本月" at bounding box center [103, 72] width 25 height 15
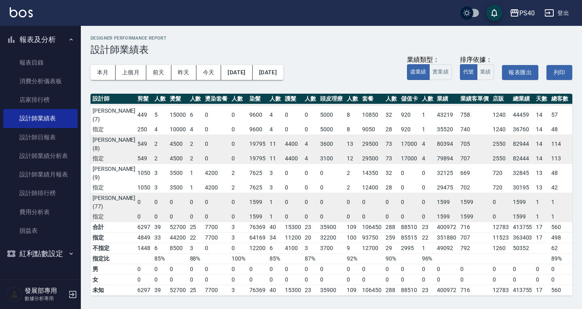
scroll to position [89, 38]
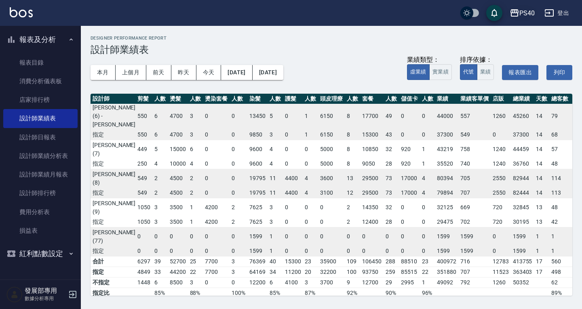
click at [517, 13] on icon "button" at bounding box center [515, 12] width 8 height 7
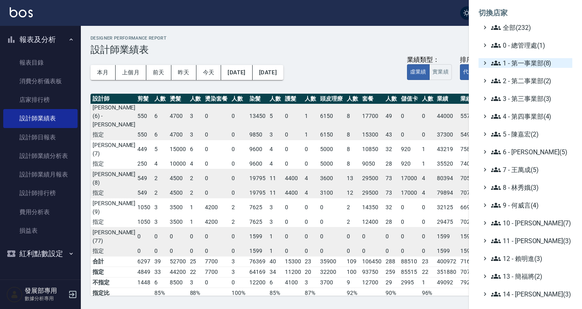
click at [531, 63] on span "1 - 第一事業部(8)" at bounding box center [530, 63] width 78 height 10
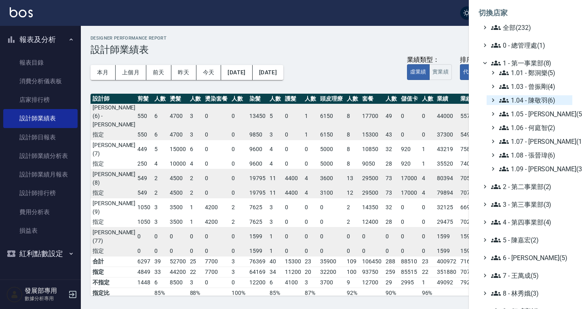
click at [527, 100] on span "1.04 - 陳敬羽(6)" at bounding box center [534, 100] width 70 height 10
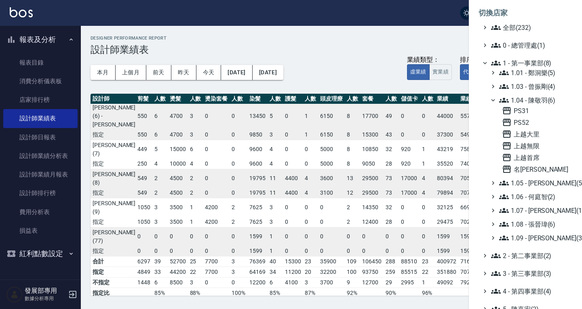
click at [527, 100] on span "1.04 - 陳敬羽(6)" at bounding box center [534, 100] width 70 height 10
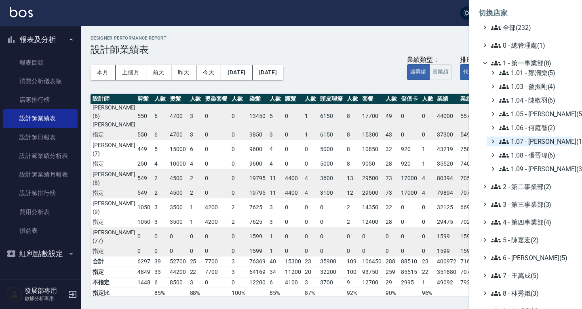
click at [532, 140] on span "1.07 - [PERSON_NAME](11)" at bounding box center [534, 142] width 70 height 10
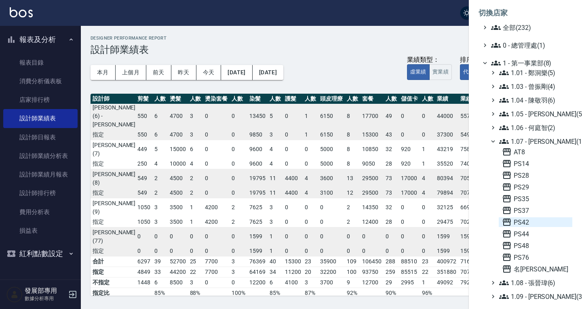
click at [529, 225] on span "PS42" at bounding box center [535, 223] width 67 height 10
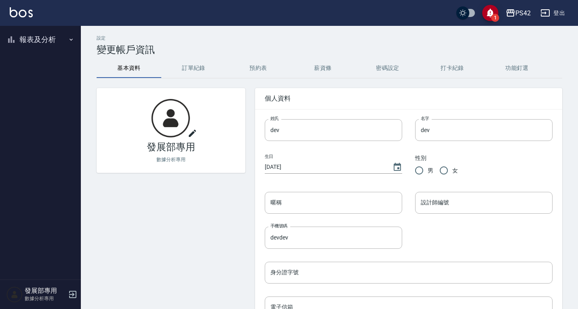
click at [38, 45] on button "報表及分析" at bounding box center [40, 39] width 74 height 21
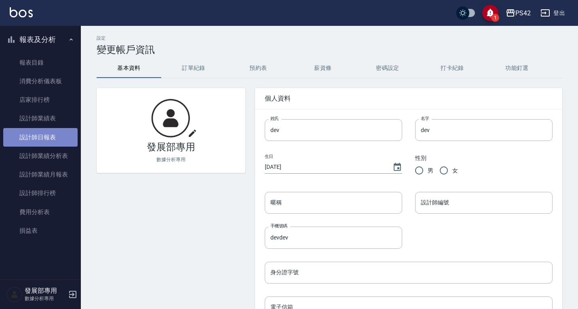
click at [56, 133] on link "設計師日報表" at bounding box center [40, 137] width 74 height 19
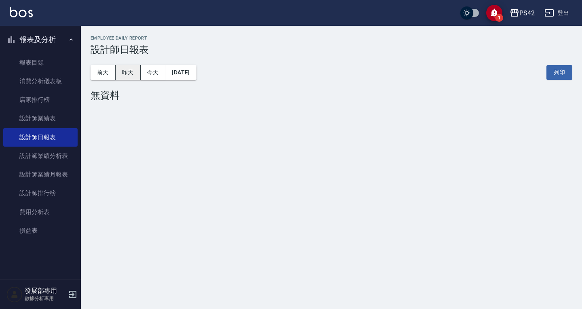
click at [130, 68] on button "昨天" at bounding box center [128, 72] width 25 height 15
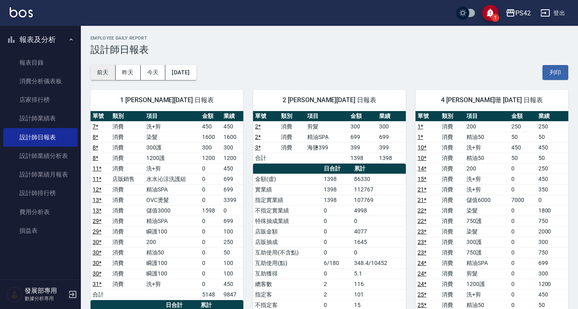
click at [109, 68] on button "前天" at bounding box center [103, 72] width 25 height 15
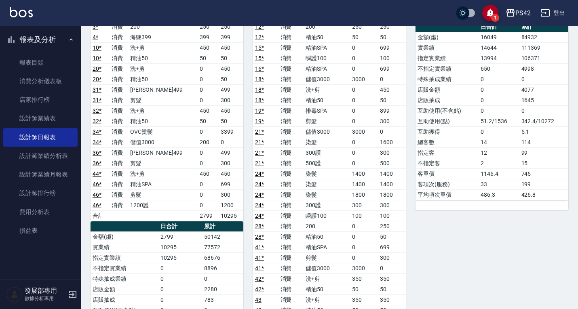
scroll to position [121, 0]
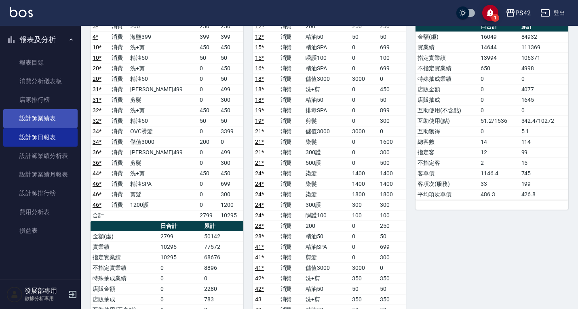
click at [43, 112] on link "設計師業績表" at bounding box center [40, 118] width 74 height 19
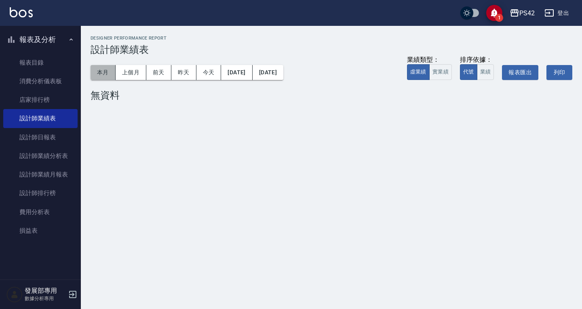
click at [110, 70] on button "本月" at bounding box center [103, 72] width 25 height 15
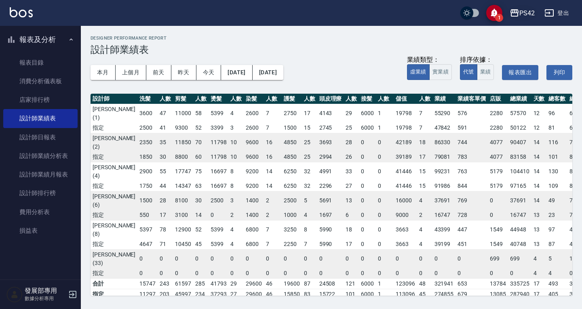
click at [522, 17] on div "PS42" at bounding box center [527, 13] width 15 height 10
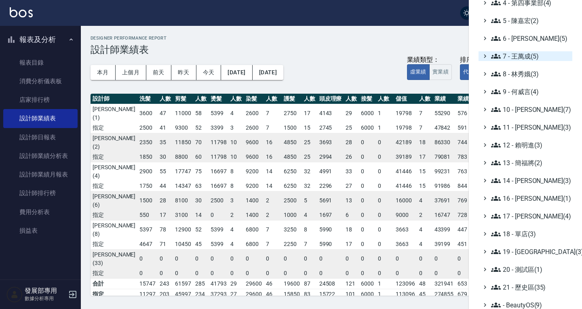
scroll to position [118, 0]
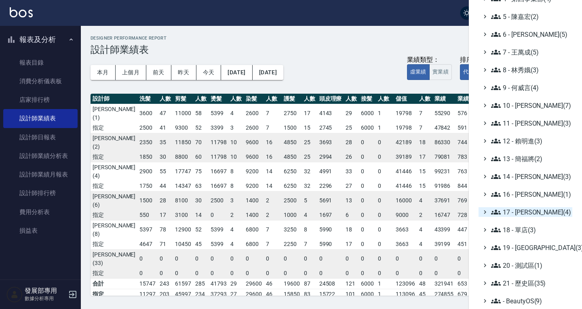
click at [535, 209] on span "17 - [PERSON_NAME](4)" at bounding box center [530, 212] width 78 height 10
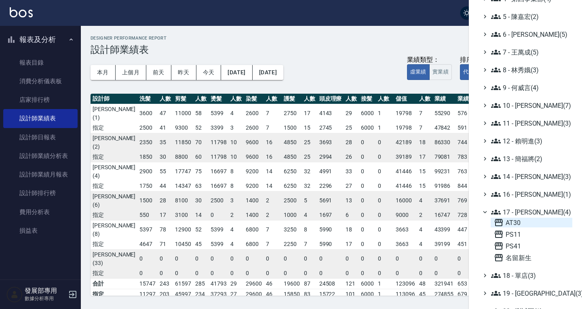
click at [527, 224] on span "AT30" at bounding box center [531, 223] width 75 height 10
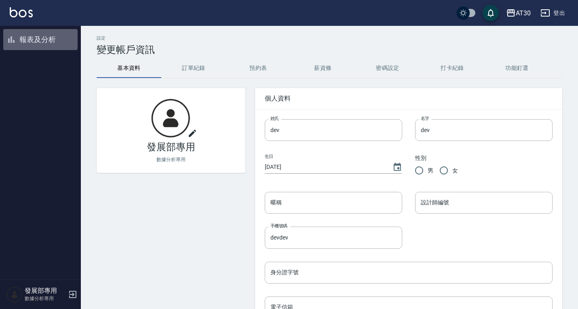
click at [25, 37] on button "報表及分析" at bounding box center [40, 39] width 74 height 21
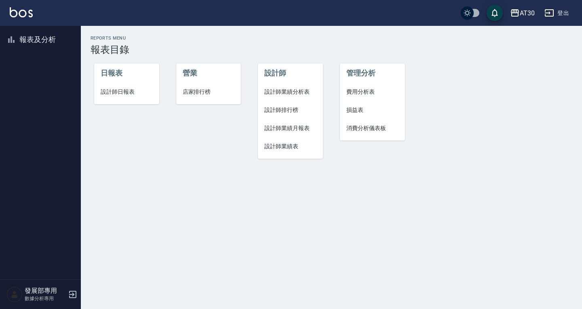
click at [131, 92] on span "設計師日報表" at bounding box center [127, 92] width 52 height 8
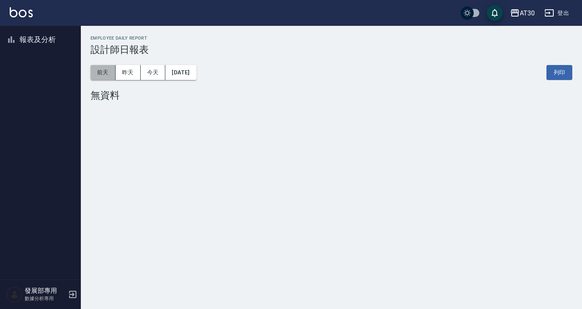
click at [99, 70] on button "前天" at bounding box center [103, 72] width 25 height 15
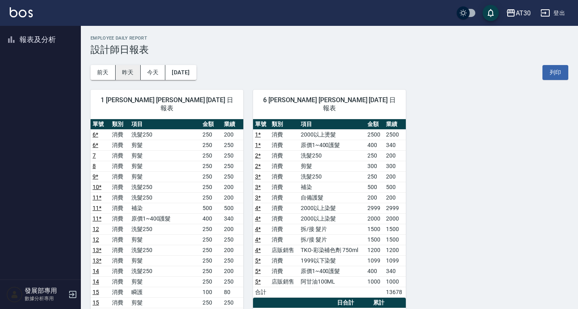
drag, startPoint x: 132, startPoint y: 70, endPoint x: 135, endPoint y: 75, distance: 6.0
click at [132, 71] on button "昨天" at bounding box center [128, 72] width 25 height 15
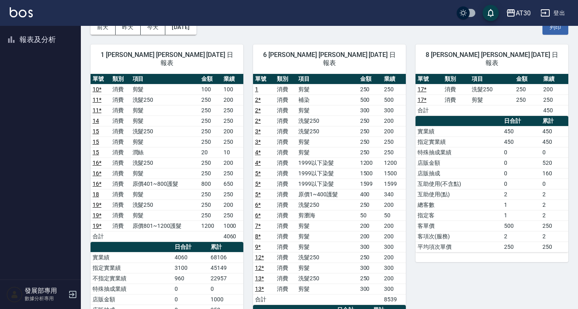
scroll to position [40, 0]
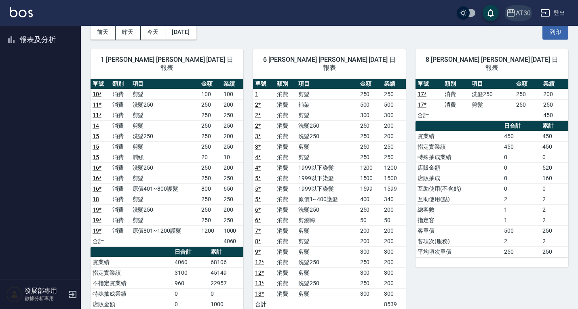
click at [519, 15] on div "AT30" at bounding box center [523, 13] width 15 height 10
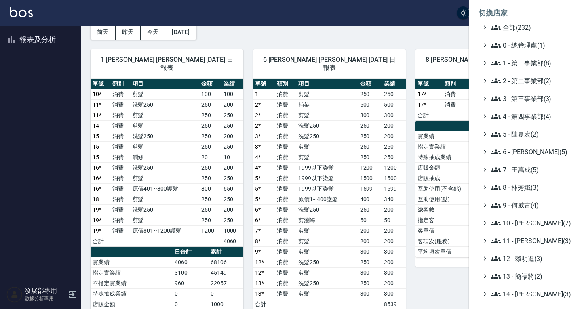
click at [419, 23] on div at bounding box center [291, 154] width 582 height 309
